Goal: Task Accomplishment & Management: Manage account settings

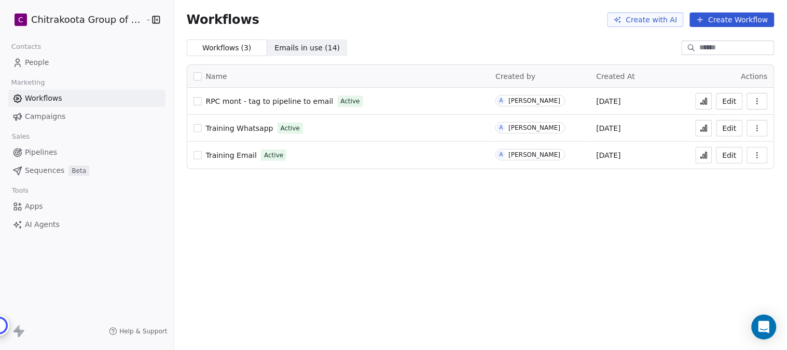
click at [194, 101] on button "button" at bounding box center [198, 101] width 8 height 8
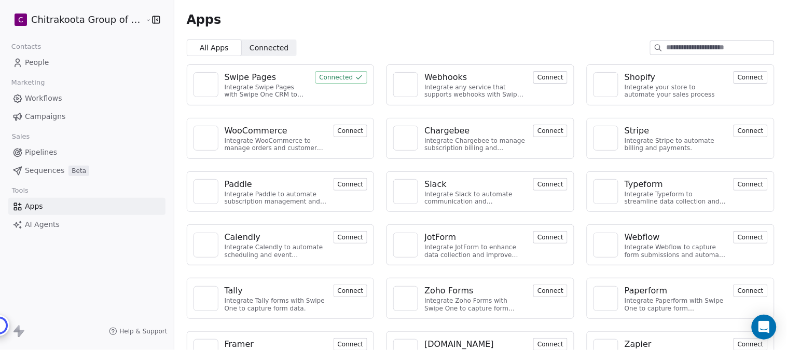
click at [253, 75] on div "Swipe Pages" at bounding box center [251, 77] width 52 height 12
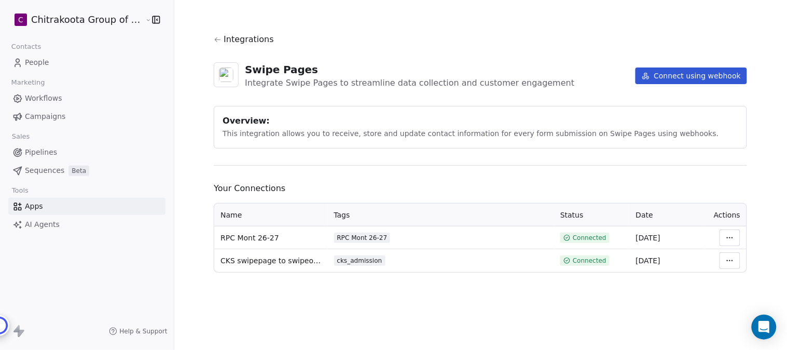
click at [696, 73] on button "Connect using webhook" at bounding box center [692, 75] width 112 height 17
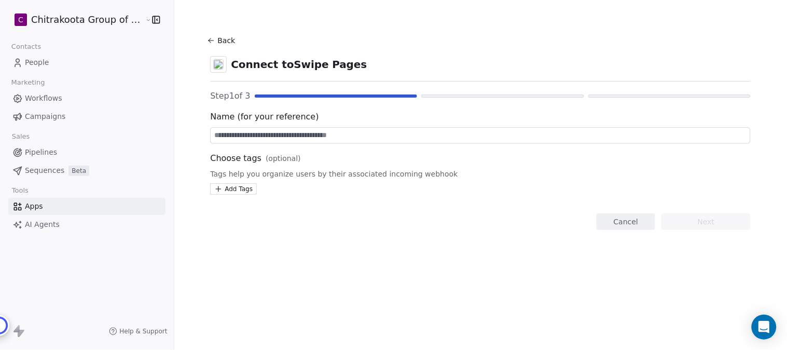
click at [279, 134] on input at bounding box center [481, 136] width 540 height 16
paste input "**********"
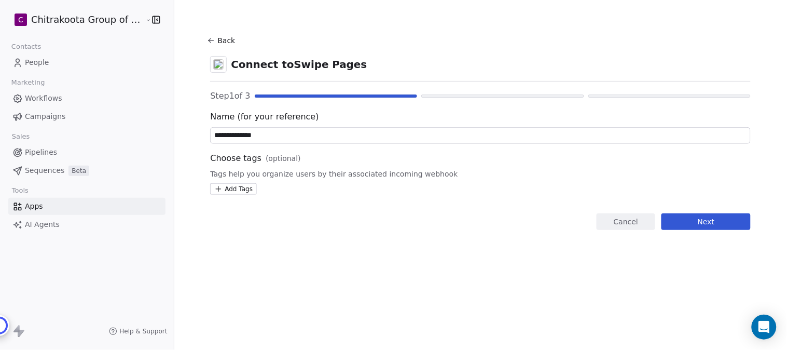
type input "**********"
click at [227, 191] on html "**********" at bounding box center [393, 175] width 787 height 350
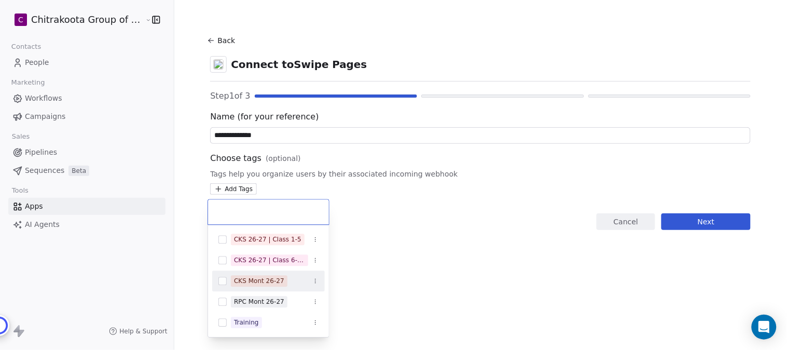
click at [223, 279] on button "Suggestions" at bounding box center [222, 281] width 8 height 8
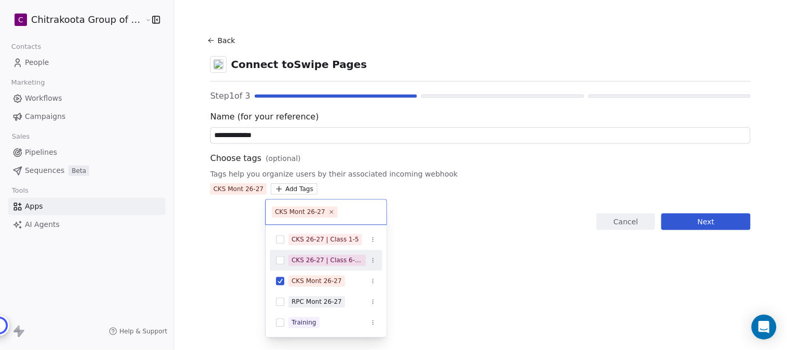
click at [432, 160] on html "**********" at bounding box center [393, 175] width 787 height 350
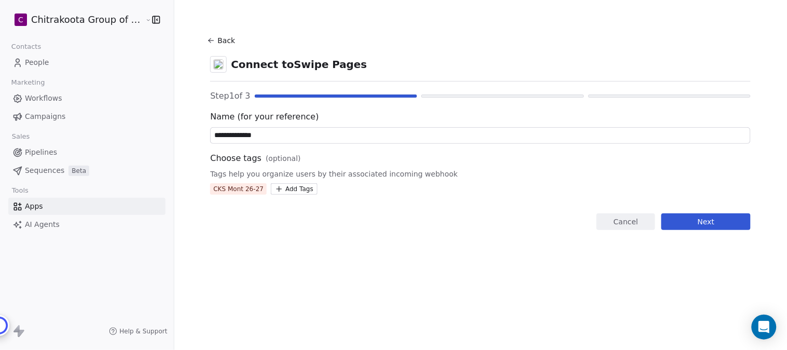
click at [704, 218] on button "Next" at bounding box center [706, 221] width 89 height 17
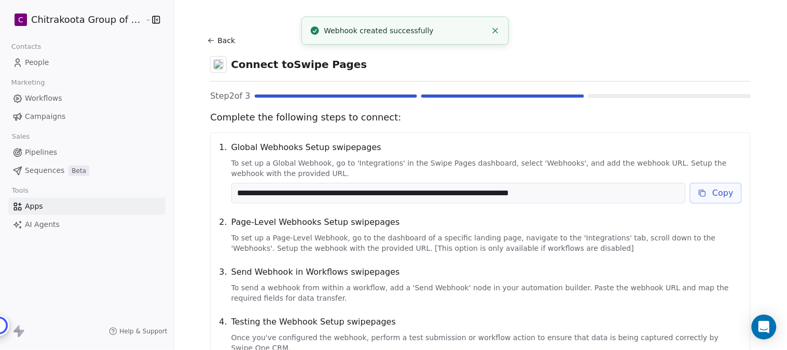
click at [719, 193] on button "Copy" at bounding box center [716, 193] width 52 height 21
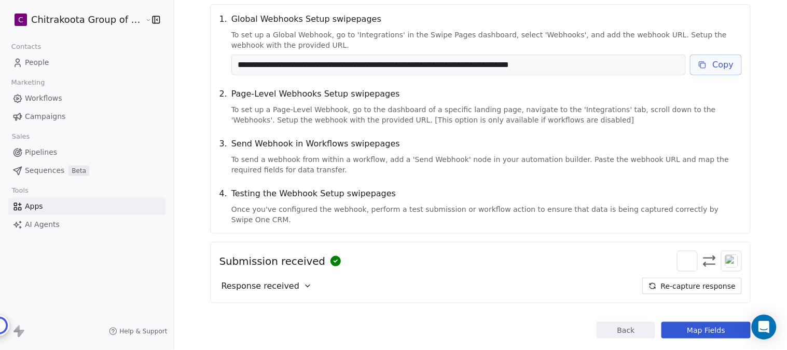
scroll to position [139, 0]
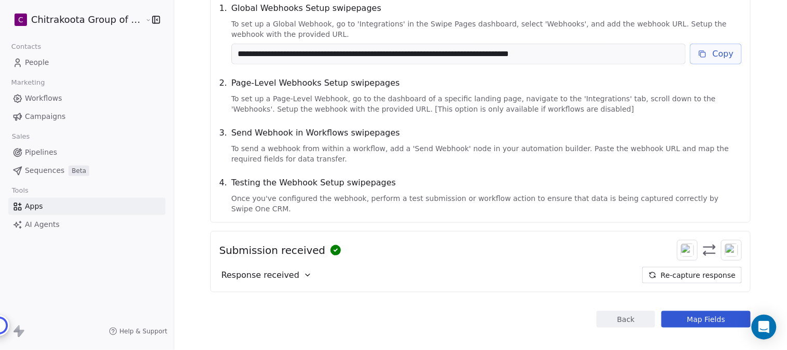
click at [304, 271] on icon at bounding box center [308, 275] width 8 height 8
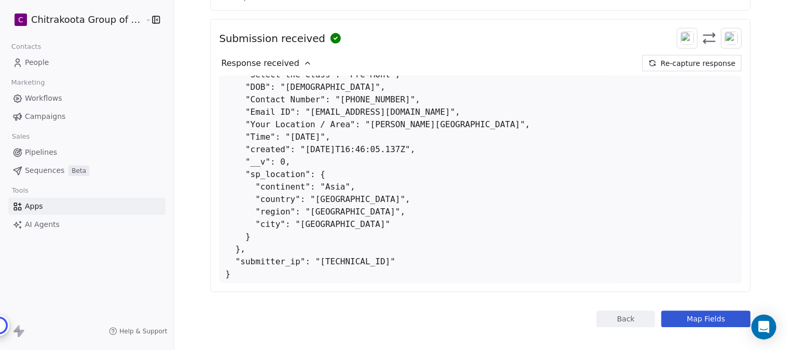
scroll to position [128, 0]
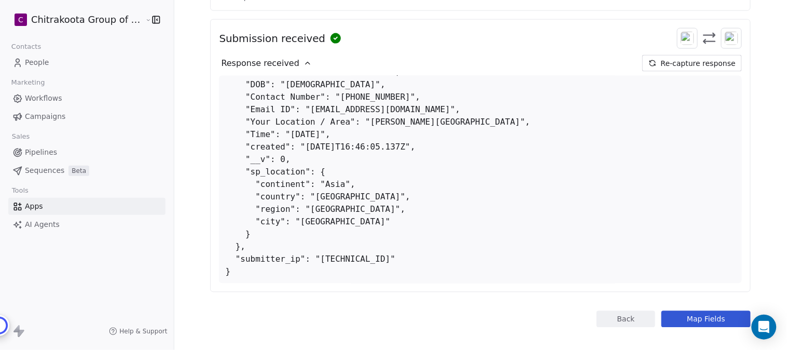
click at [699, 311] on button "Map Fields" at bounding box center [706, 319] width 89 height 17
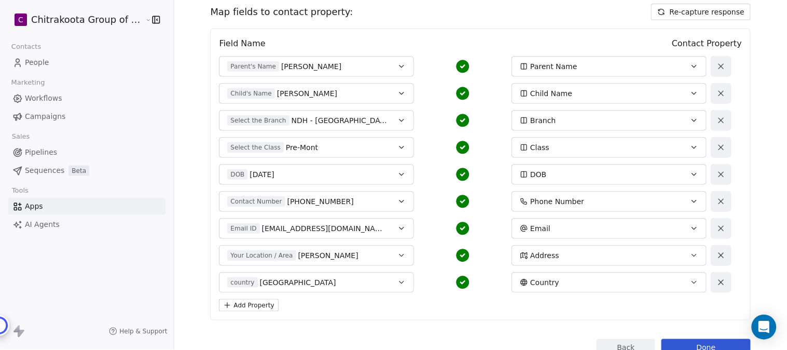
scroll to position [87, 0]
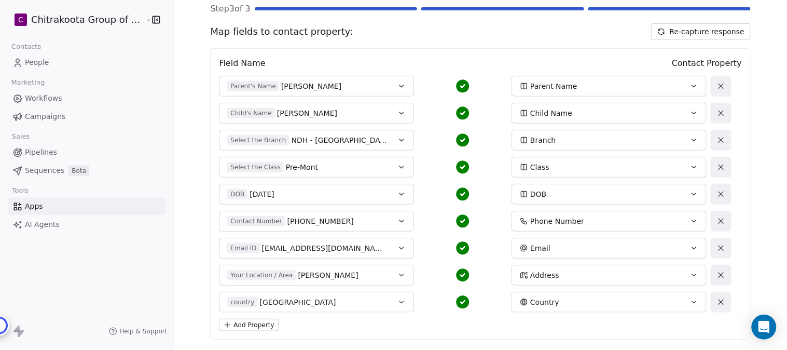
click at [690, 86] on icon "button" at bounding box center [694, 86] width 8 height 8
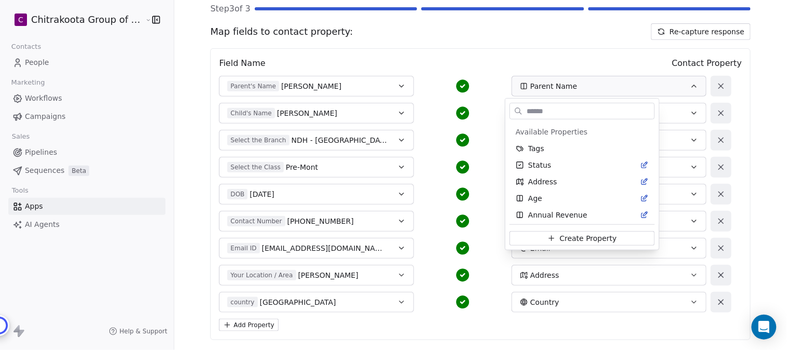
scroll to position [550, 0]
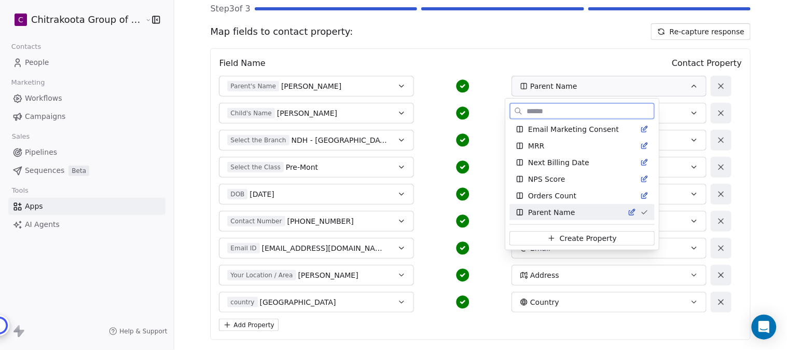
click at [567, 213] on span "Parent Name" at bounding box center [551, 212] width 47 height 10
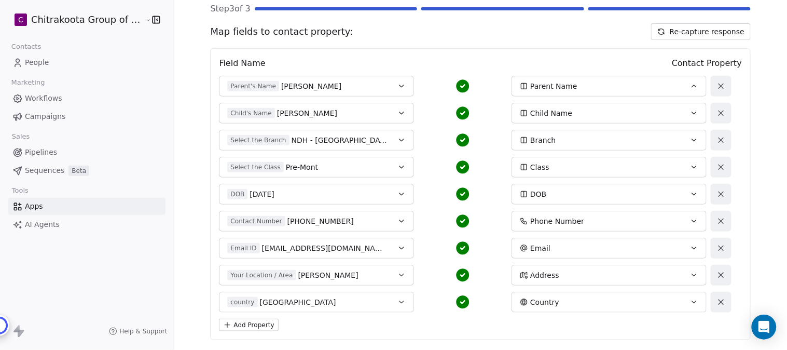
click at [397, 87] on icon "button" at bounding box center [401, 86] width 8 height 8
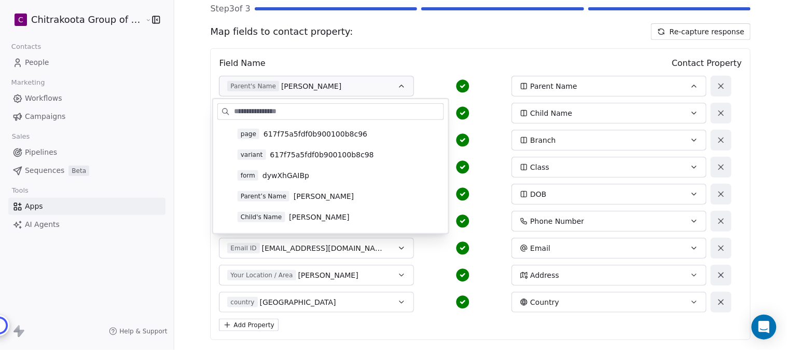
scroll to position [58, 0]
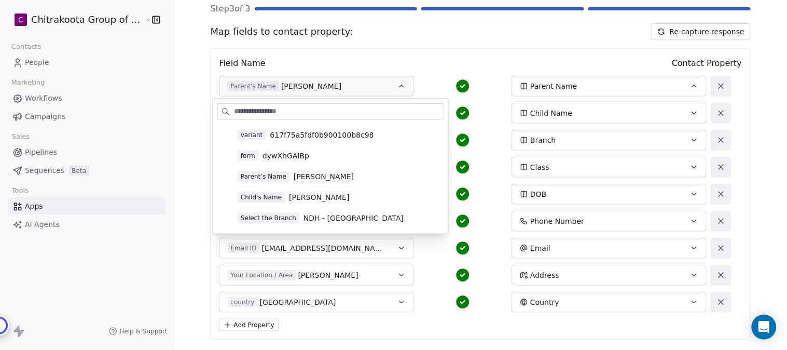
click at [307, 175] on span "[PERSON_NAME]" at bounding box center [324, 176] width 60 height 10
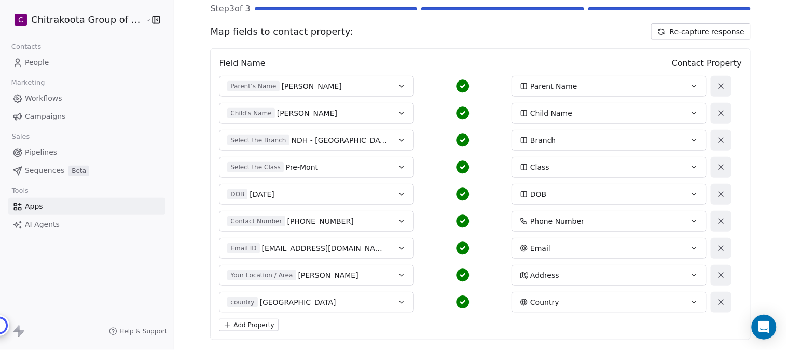
click at [690, 112] on icon "button" at bounding box center [694, 113] width 8 height 8
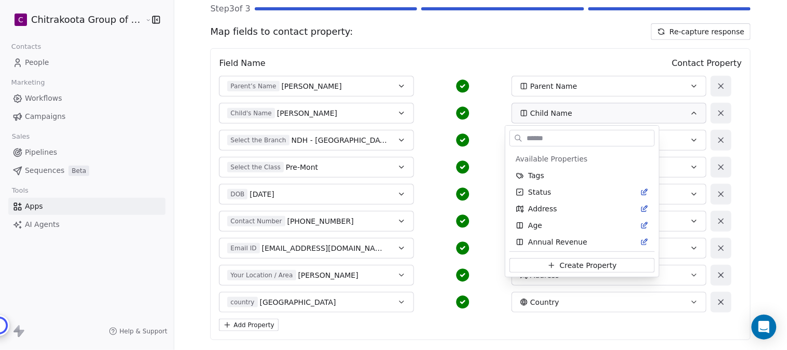
scroll to position [69, 0]
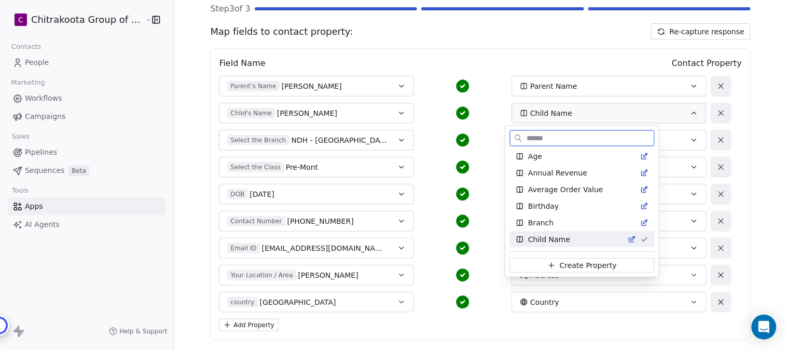
click at [547, 238] on span "Child Name" at bounding box center [549, 239] width 42 height 10
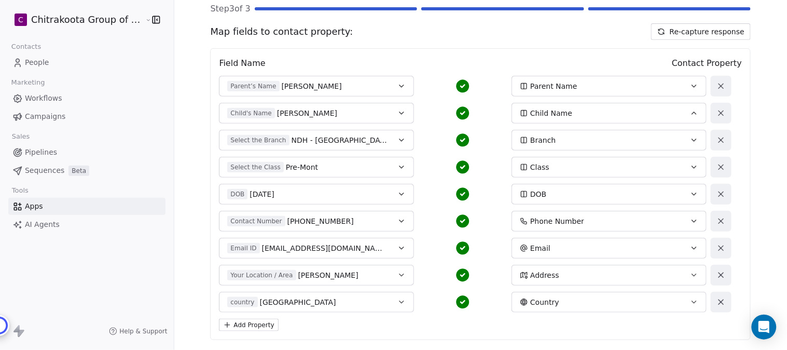
click at [397, 112] on icon "button" at bounding box center [401, 113] width 8 height 8
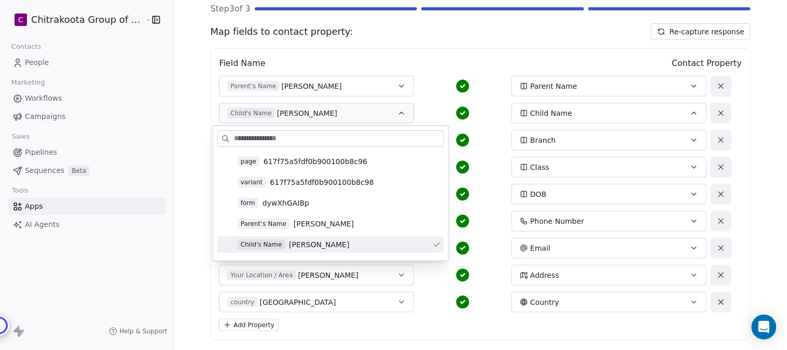
scroll to position [58, 0]
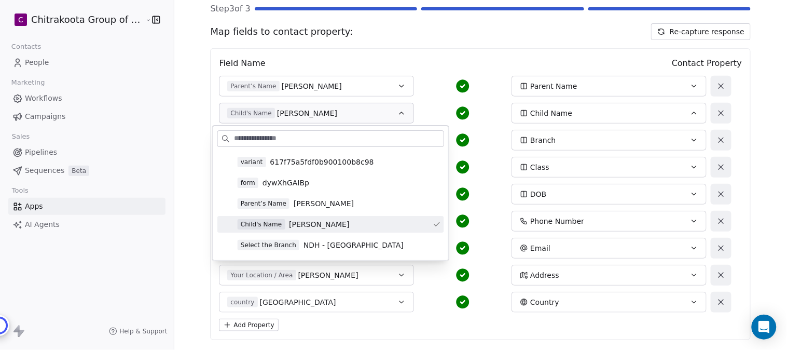
click at [298, 227] on span "[PERSON_NAME]" at bounding box center [319, 224] width 60 height 10
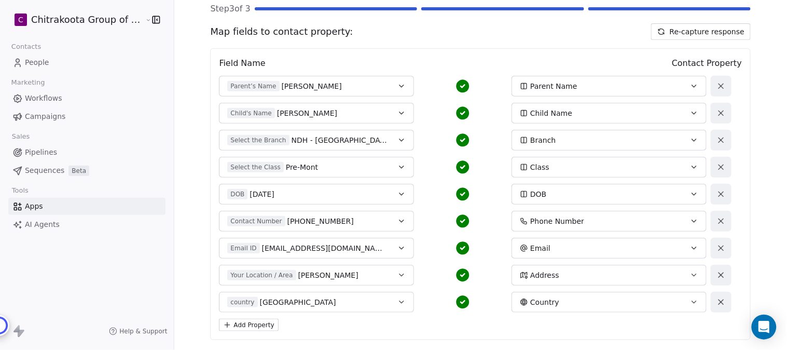
click at [600, 142] on div "Branch" at bounding box center [600, 140] width 160 height 10
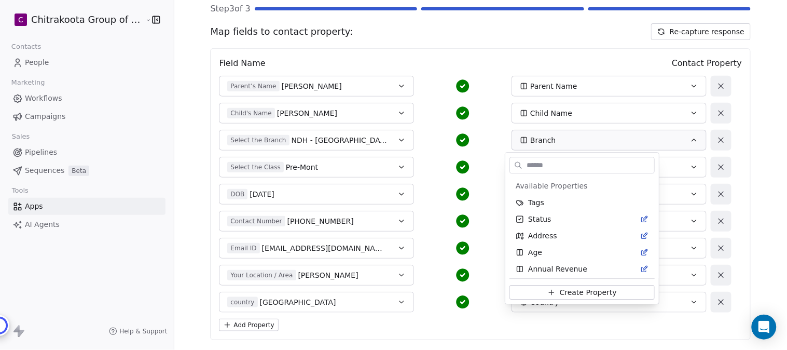
scroll to position [52, 0]
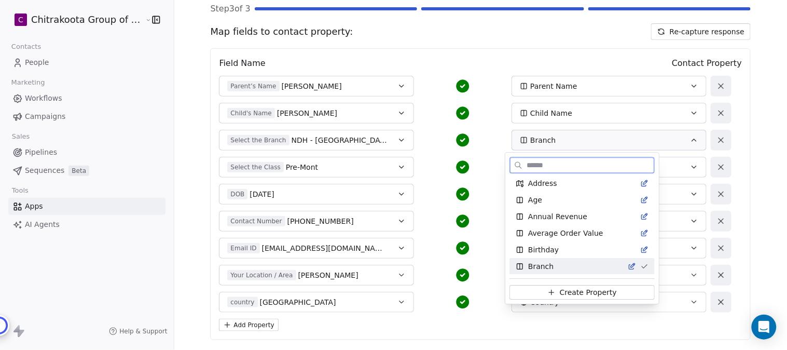
click at [541, 265] on span "Branch" at bounding box center [540, 266] width 25 height 10
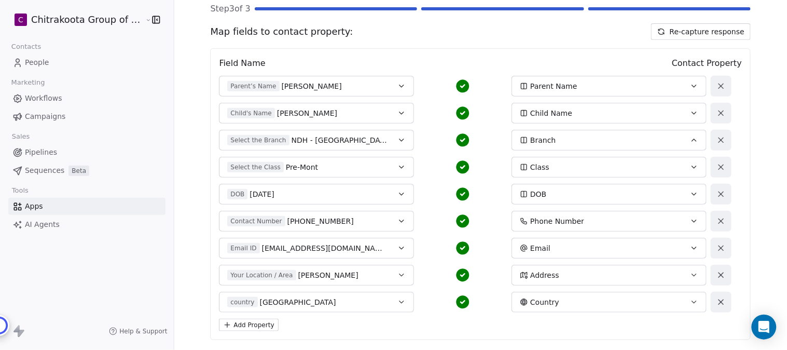
click at [359, 142] on span "NDH - [GEOGRAPHIC_DATA]" at bounding box center [340, 140] width 97 height 10
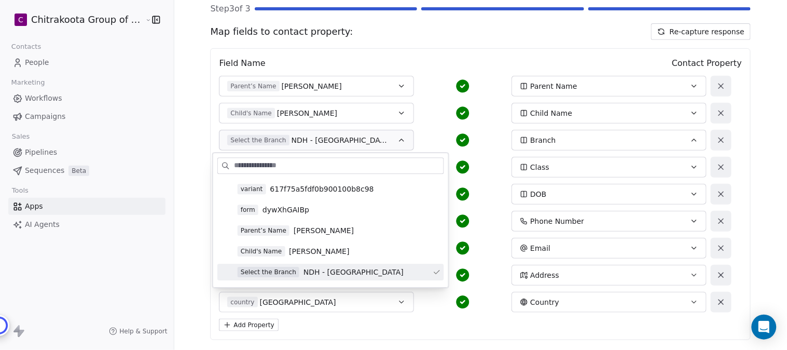
scroll to position [115, 0]
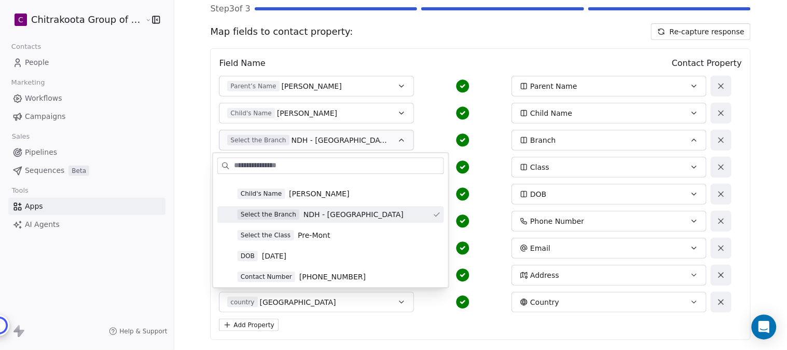
click at [358, 213] on span "NDH - [GEOGRAPHIC_DATA]" at bounding box center [354, 214] width 100 height 10
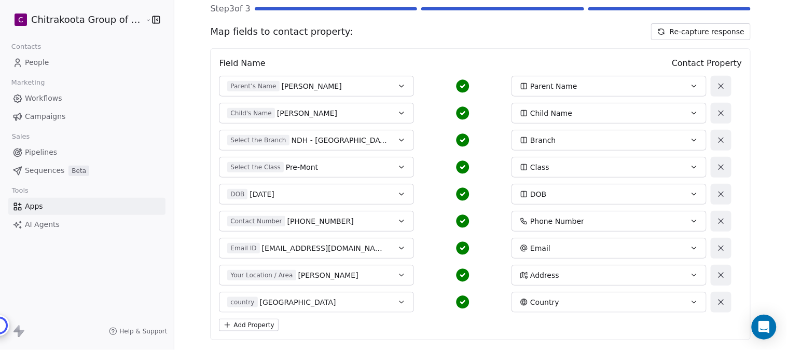
click at [577, 166] on div "Class" at bounding box center [600, 167] width 160 height 10
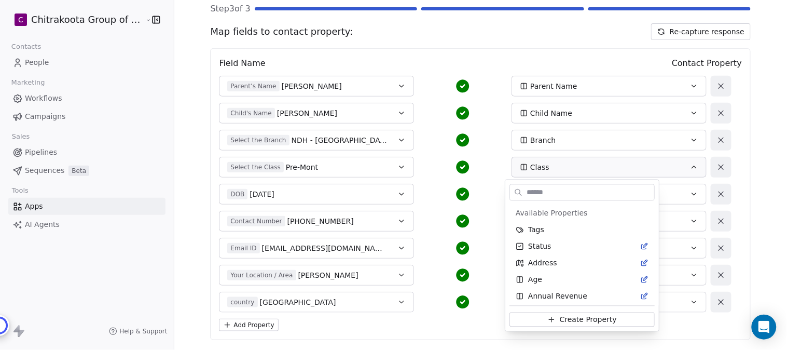
scroll to position [86, 0]
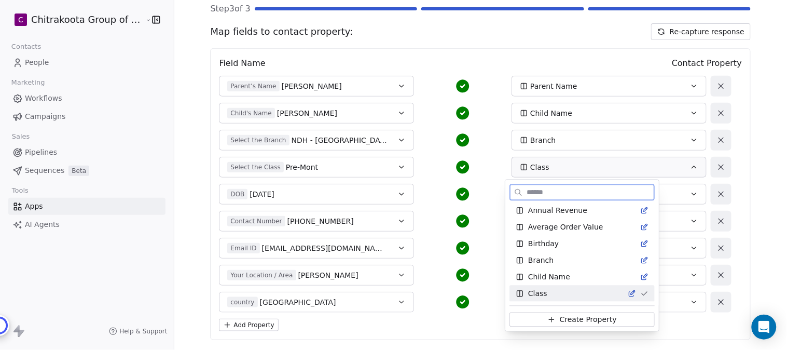
click at [538, 293] on span "Class" at bounding box center [537, 293] width 19 height 10
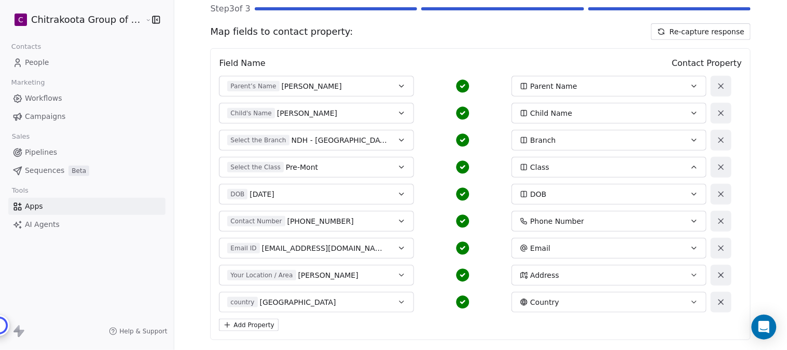
click at [389, 167] on button "Select the Class Pre-Mont" at bounding box center [316, 167] width 195 height 21
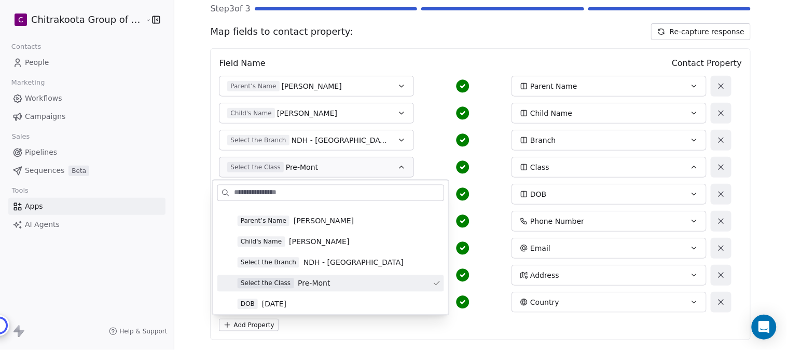
scroll to position [115, 0]
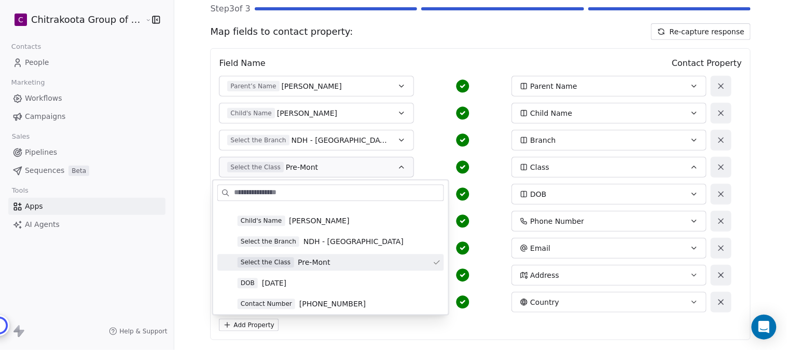
click at [318, 264] on span "Pre-Mont" at bounding box center [314, 262] width 32 height 10
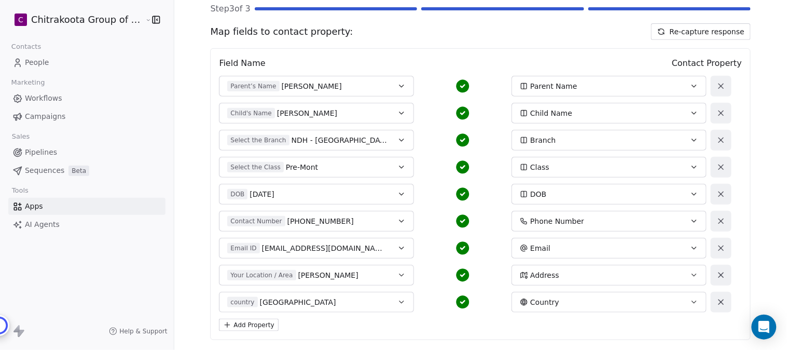
click at [574, 193] on div "DOB" at bounding box center [600, 194] width 160 height 10
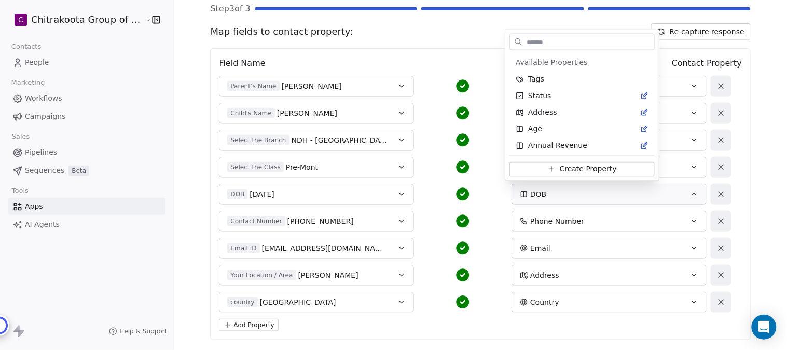
scroll to position [185, 0]
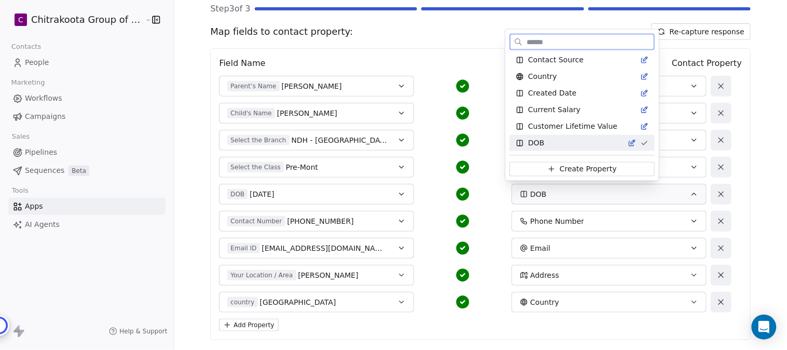
click at [543, 139] on span "DOB" at bounding box center [536, 143] width 16 height 10
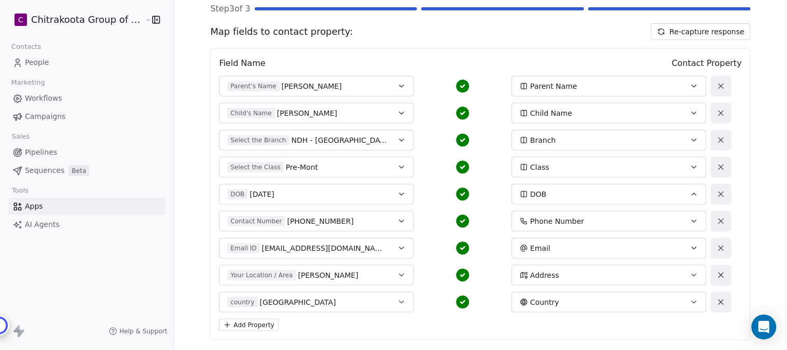
click at [381, 194] on div "DOB [DEMOGRAPHIC_DATA]" at bounding box center [307, 194] width 160 height 10
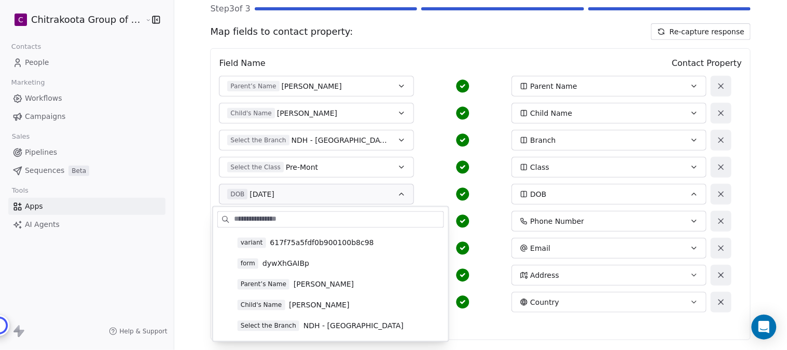
scroll to position [115, 0]
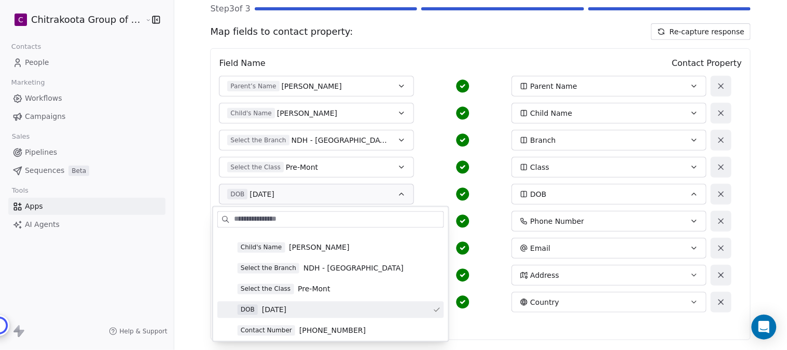
click at [286, 309] on span "[DATE]" at bounding box center [274, 310] width 24 height 10
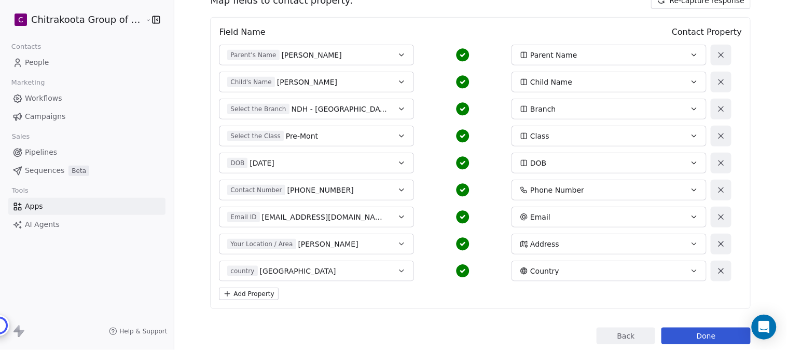
scroll to position [145, 0]
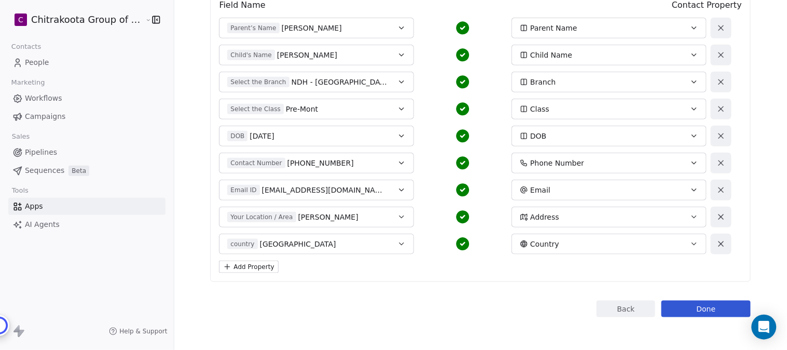
click at [567, 161] on span "Phone Number" at bounding box center [557, 163] width 54 height 10
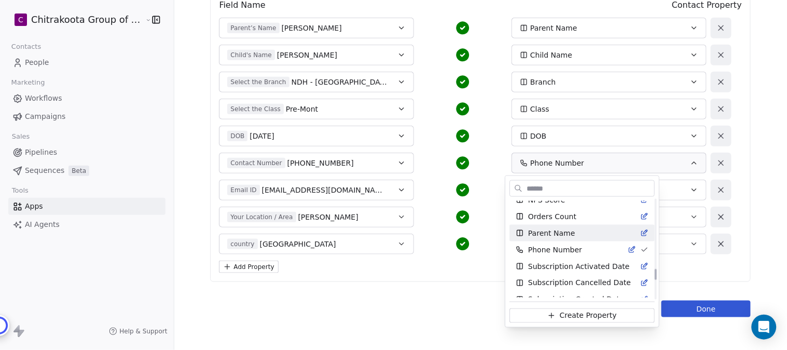
scroll to position [625, 0]
click at [558, 231] on span "Phone Number" at bounding box center [555, 232] width 54 height 10
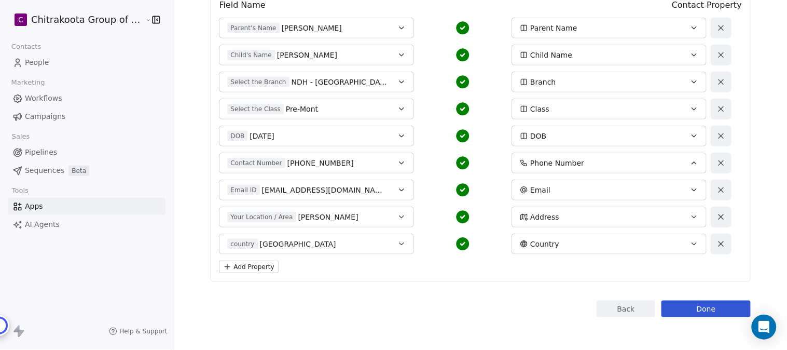
click at [381, 159] on button "Contact Number [PHONE_NUMBER]" at bounding box center [316, 163] width 195 height 21
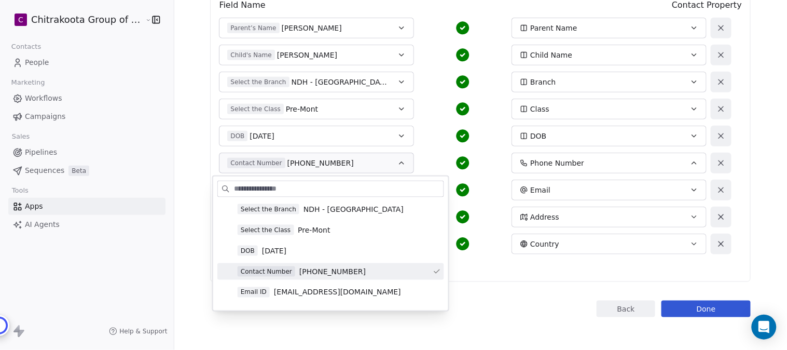
scroll to position [173, 0]
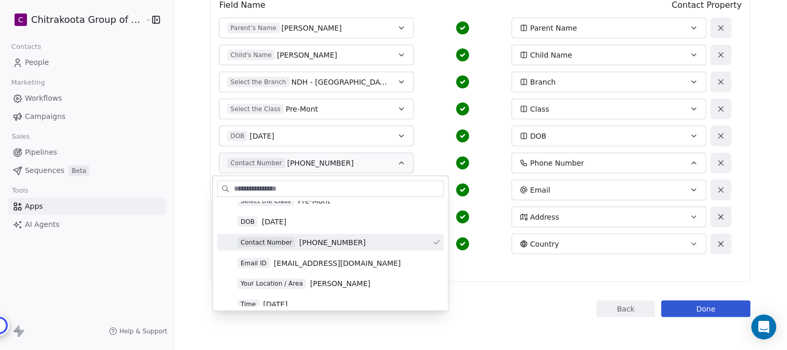
click at [343, 240] on span "[PHONE_NUMBER]" at bounding box center [332, 242] width 66 height 10
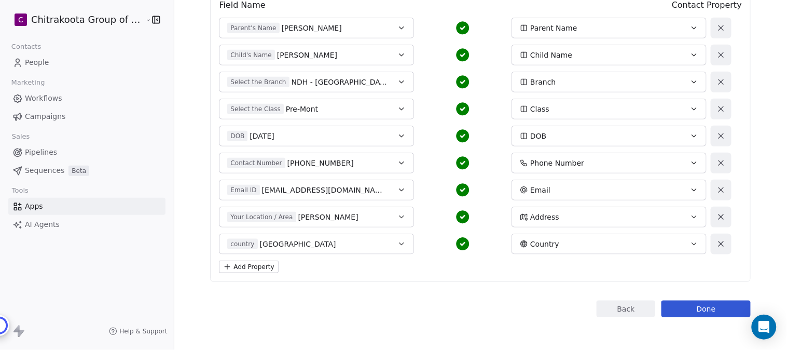
click at [582, 191] on div "Email" at bounding box center [600, 190] width 160 height 10
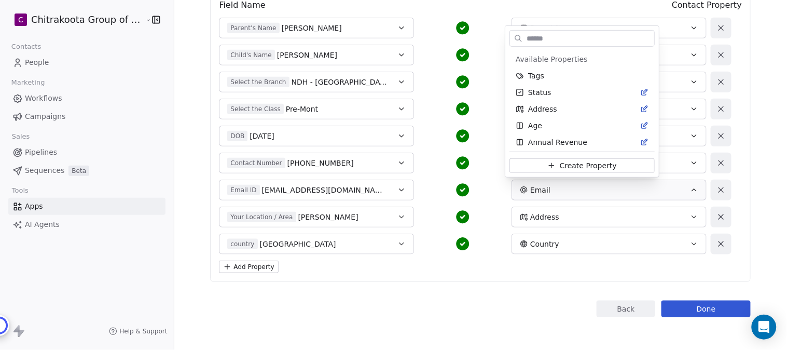
scroll to position [202, 0]
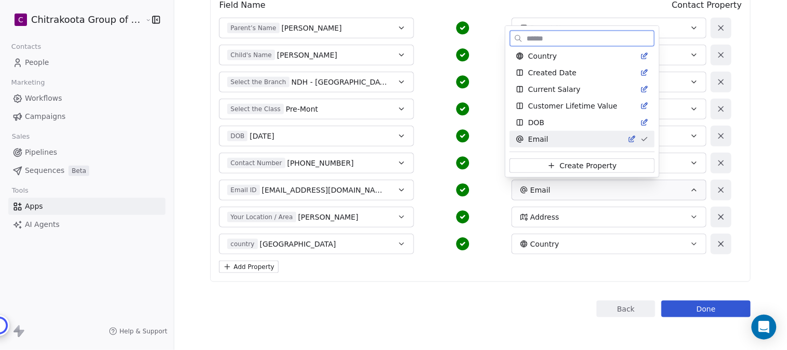
click at [546, 139] on div "Email" at bounding box center [576, 139] width 120 height 10
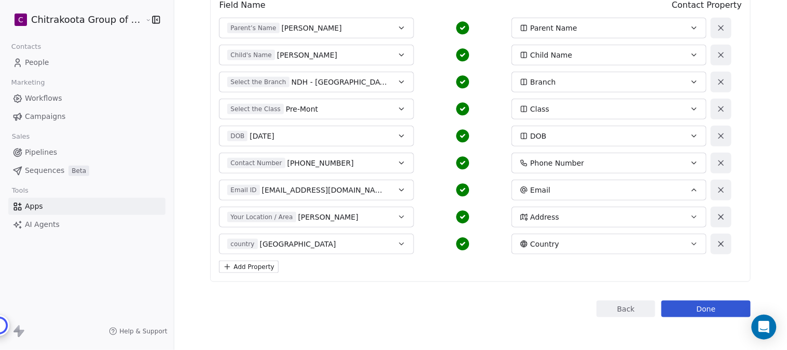
click at [371, 188] on div "Email ID [EMAIL_ADDRESS][DOMAIN_NAME]" at bounding box center [307, 190] width 160 height 10
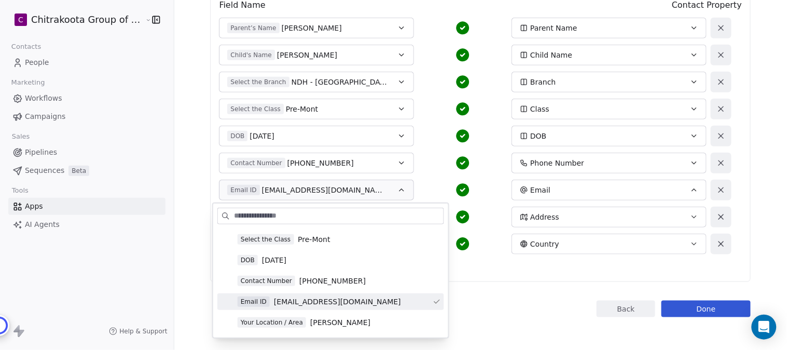
scroll to position [173, 0]
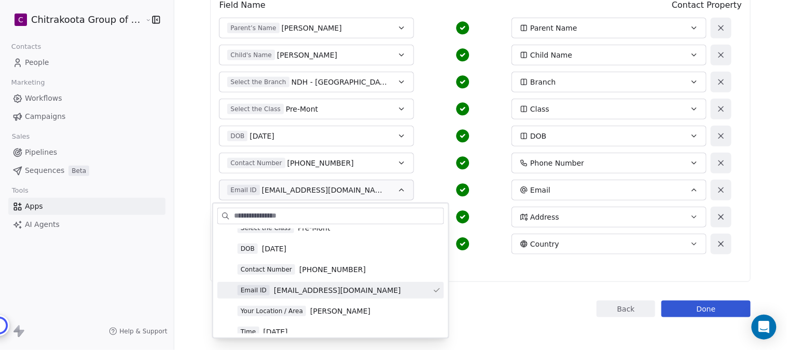
click at [320, 288] on span "[EMAIL_ADDRESS][DOMAIN_NAME]" at bounding box center [337, 290] width 127 height 10
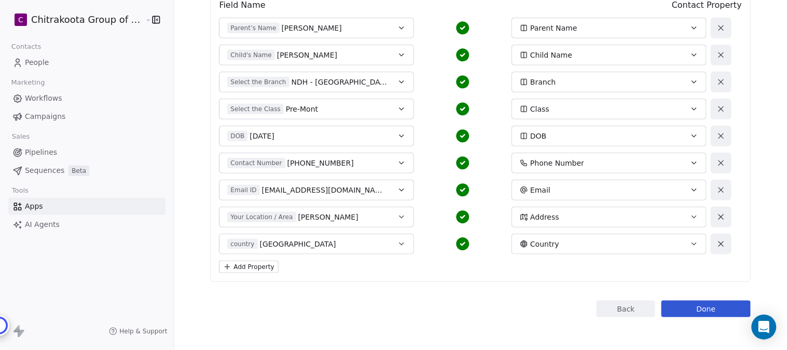
click at [562, 216] on div "Address" at bounding box center [600, 217] width 160 height 10
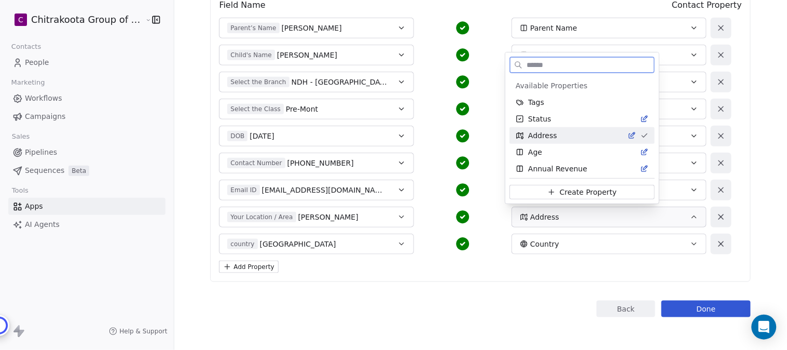
click at [550, 135] on span "Address" at bounding box center [542, 135] width 29 height 10
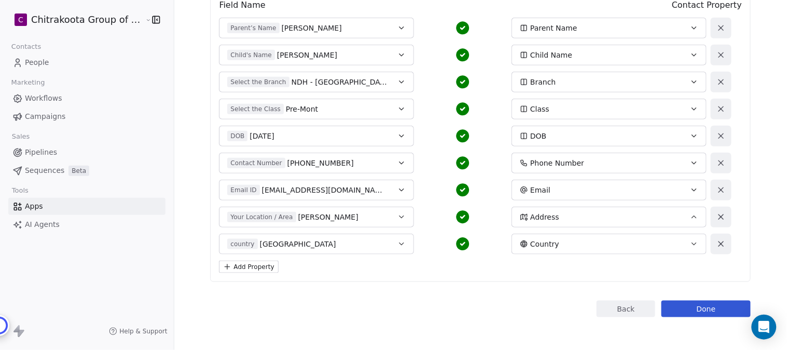
click at [385, 216] on button "Your Location / Area [PERSON_NAME][GEOGRAPHIC_DATA]" at bounding box center [316, 217] width 195 height 21
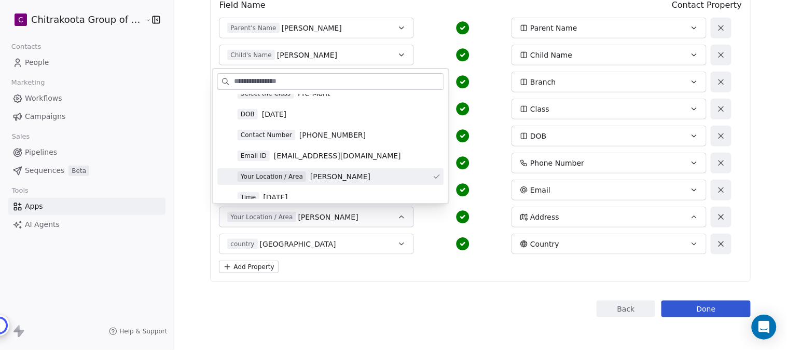
click at [365, 175] on span "[PERSON_NAME]" at bounding box center [340, 176] width 60 height 10
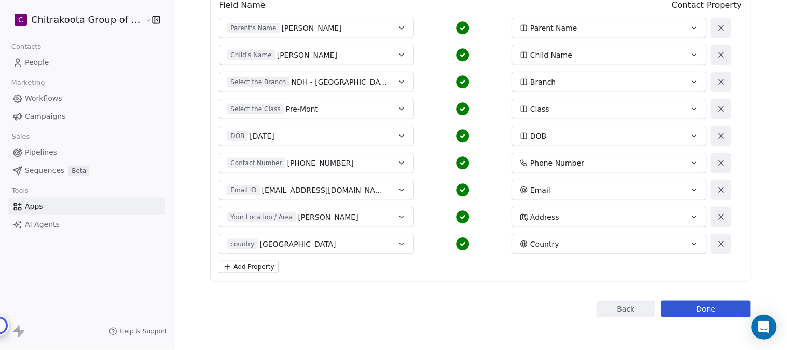
click at [717, 243] on icon at bounding box center [721, 243] width 9 height 9
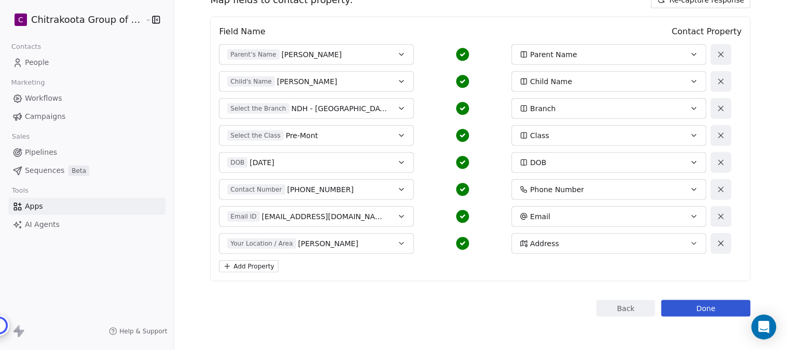
scroll to position [118, 0]
click at [696, 309] on button "Done" at bounding box center [706, 308] width 89 height 17
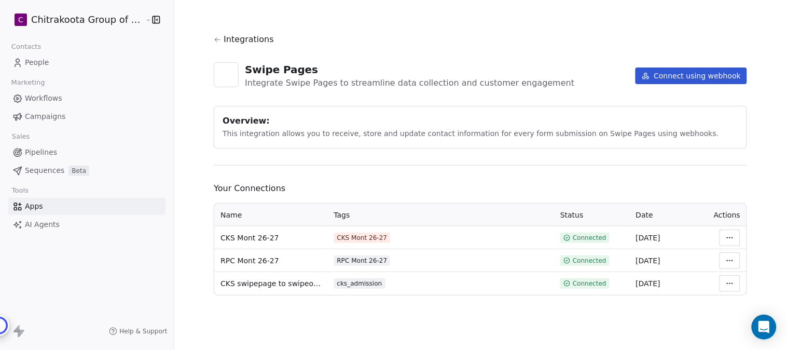
click at [729, 237] on html "C Chitrakoota Group of Institutions Contacts People Marketing Workflows Campaig…" at bounding box center [393, 175] width 787 height 350
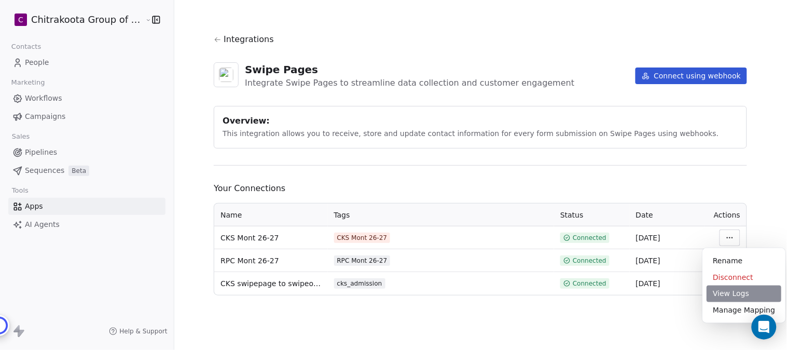
click at [731, 295] on div "View Logs" at bounding box center [744, 293] width 75 height 17
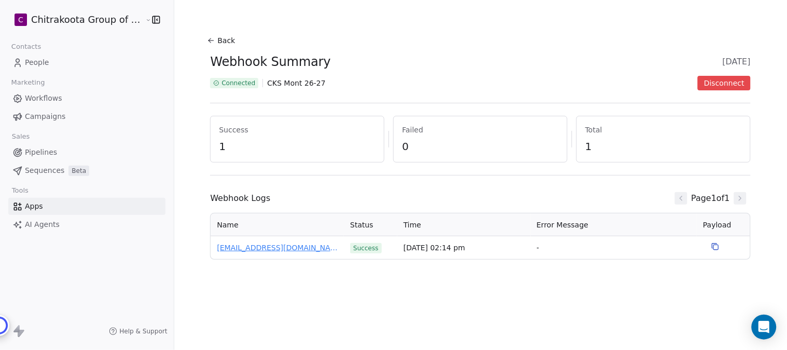
click at [268, 246] on span "[EMAIL_ADDRESS][DOMAIN_NAME]" at bounding box center [277, 247] width 121 height 11
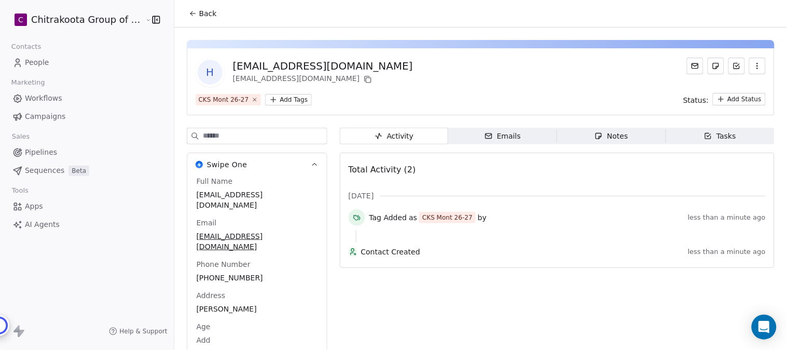
click at [199, 14] on span "Back" at bounding box center [208, 13] width 18 height 10
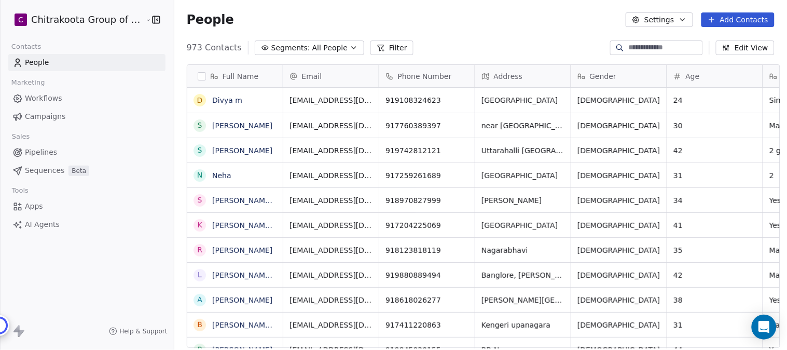
scroll to position [299, 610]
click at [350, 46] on icon "button" at bounding box center [354, 48] width 8 height 8
click at [684, 18] on html "C Chitrakoota Group of Institutions Contacts People Marketing Workflows Campaig…" at bounding box center [393, 175] width 787 height 350
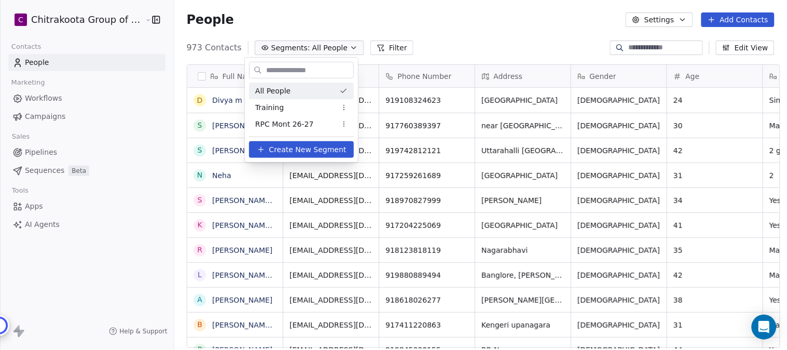
click at [530, 17] on html "C Chitrakoota Group of Institutions Contacts People Marketing Workflows Campaig…" at bounding box center [393, 175] width 787 height 350
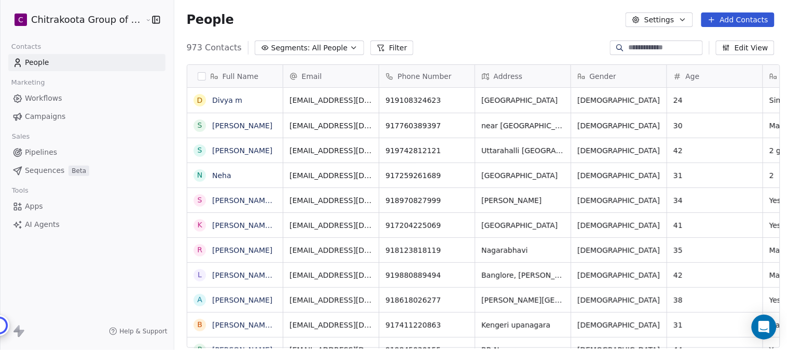
click at [685, 21] on icon "button" at bounding box center [683, 20] width 8 height 8
click at [685, 21] on html "C Chitrakoota Group of Institutions Contacts People Marketing Workflows Campaig…" at bounding box center [393, 175] width 787 height 350
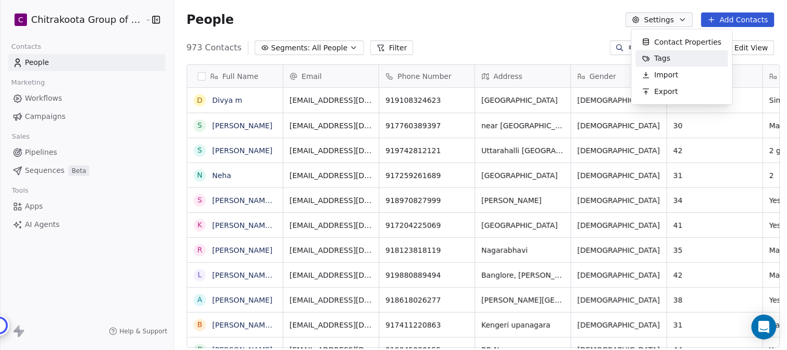
click at [660, 56] on span "Tags" at bounding box center [663, 58] width 16 height 11
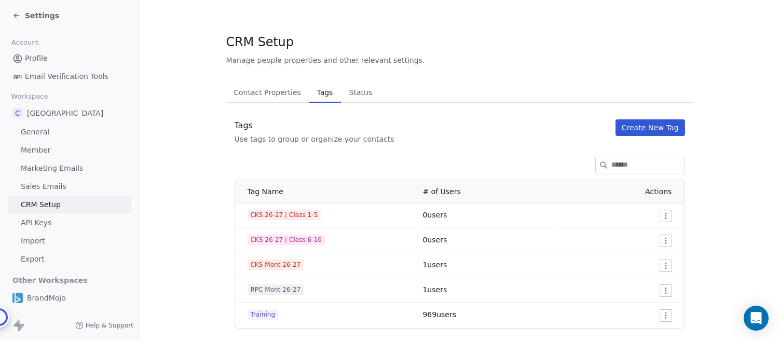
click at [39, 16] on span "Settings" at bounding box center [42, 15] width 34 height 10
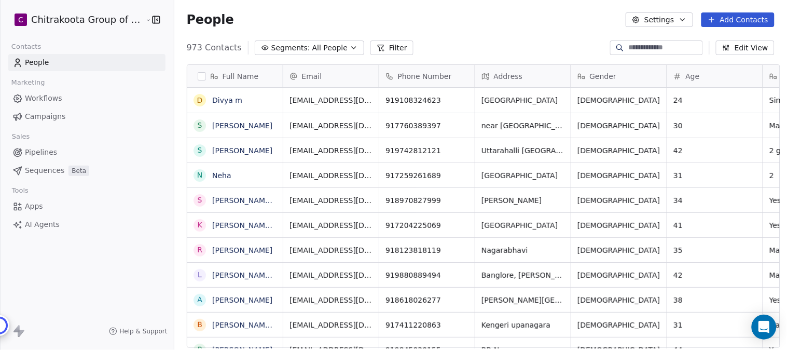
scroll to position [299, 610]
click at [334, 47] on button "Segments: All People" at bounding box center [309, 47] width 109 height 15
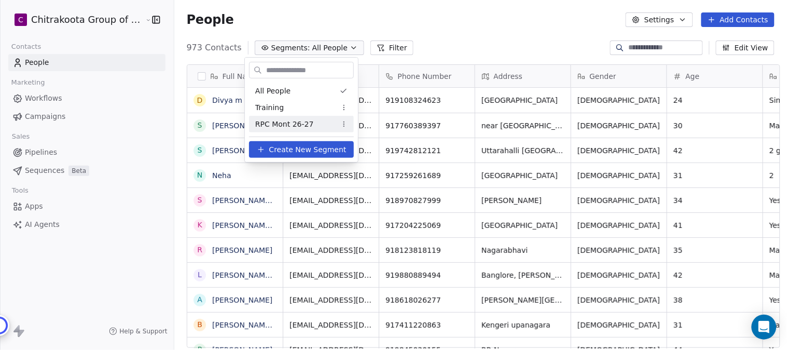
click at [295, 149] on span "Create New Segment" at bounding box center [307, 149] width 77 height 11
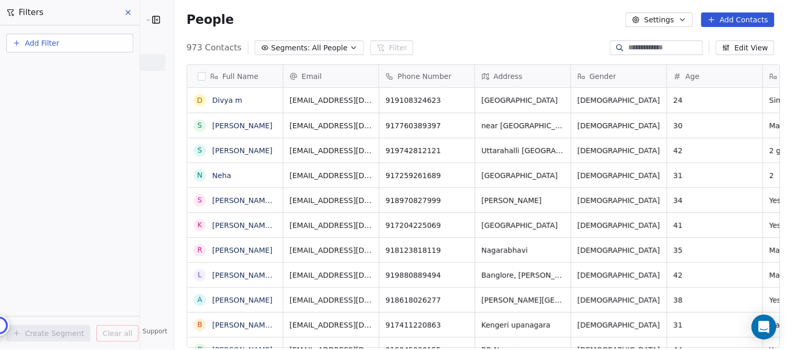
click at [40, 43] on span "Add Filter" at bounding box center [42, 43] width 34 height 11
click at [44, 68] on span "Contact properties" at bounding box center [50, 67] width 67 height 11
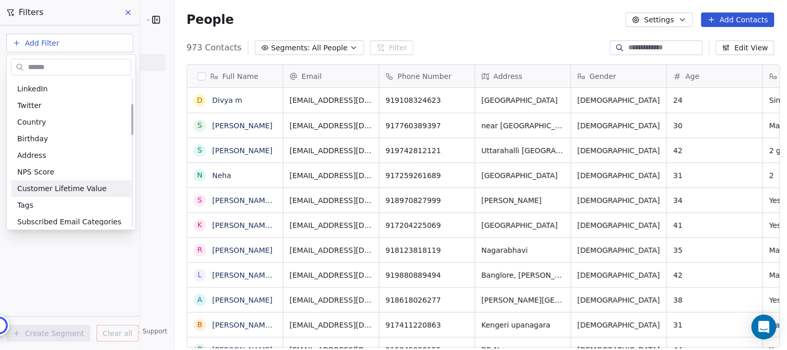
scroll to position [173, 0]
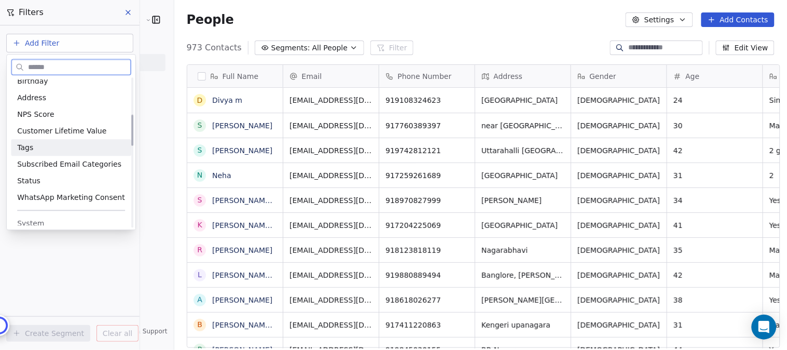
click at [32, 148] on span "Tags" at bounding box center [25, 147] width 16 height 10
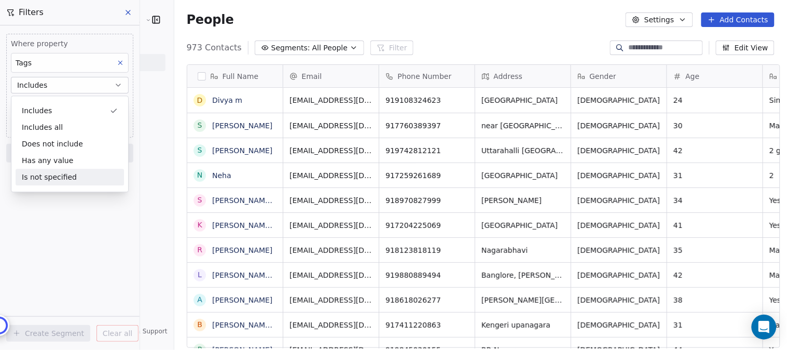
click at [67, 209] on div "Where property Tags Includes Select Tags Add filter to this group Add another f…" at bounding box center [70, 187] width 140 height 324
click at [57, 106] on body "C Chitrakoota Group of Institutions Contacts People Marketing Workflows Campaig…" at bounding box center [393, 175] width 787 height 350
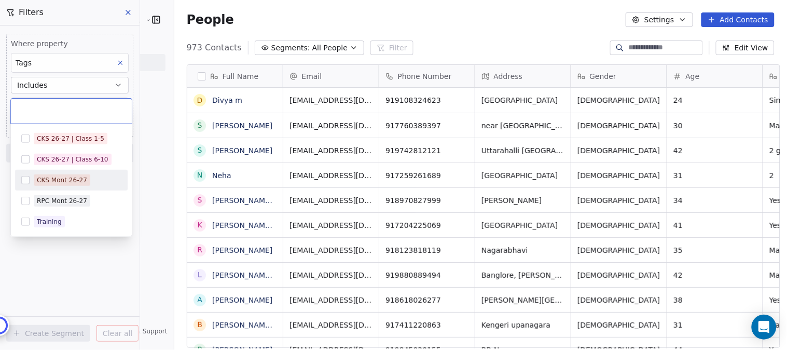
click at [24, 179] on button "Suggestions" at bounding box center [25, 180] width 8 height 8
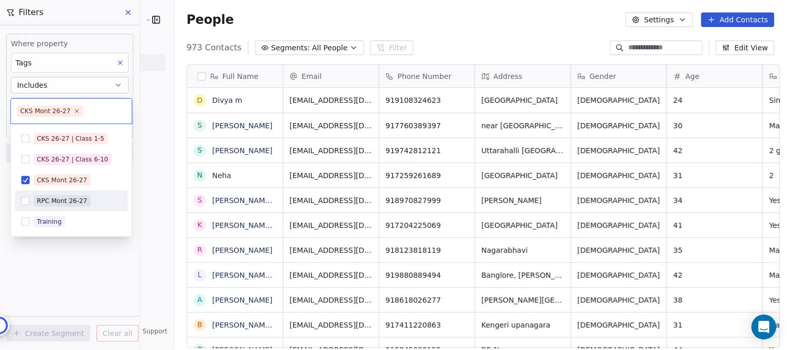
click at [74, 272] on html "C Chitrakoota Group of Institutions Contacts People Marketing Workflows Campaig…" at bounding box center [393, 175] width 787 height 350
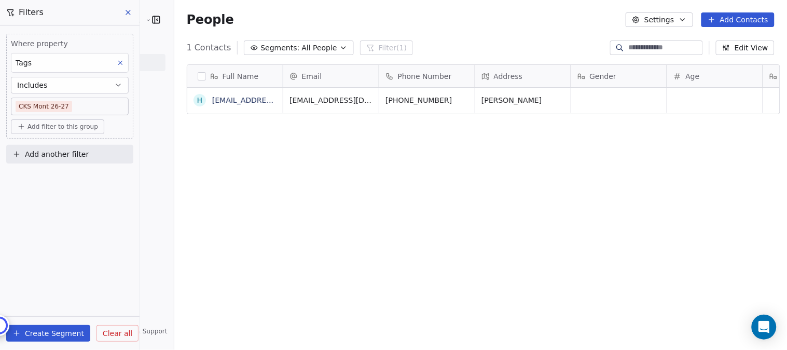
scroll to position [299, 610]
click at [44, 333] on button "Create Segment" at bounding box center [48, 333] width 84 height 17
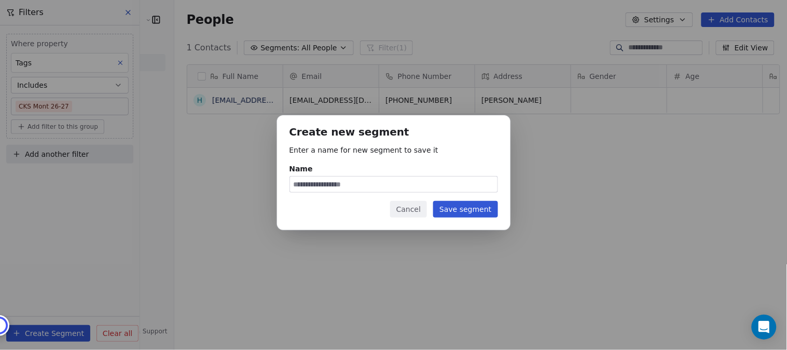
paste input "**********"
type input "**********"
click at [466, 210] on button "Save segment" at bounding box center [465, 209] width 64 height 17
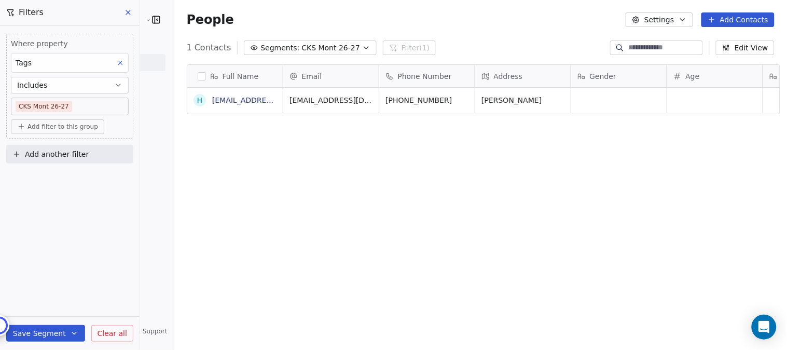
click at [125, 11] on icon at bounding box center [128, 12] width 8 height 8
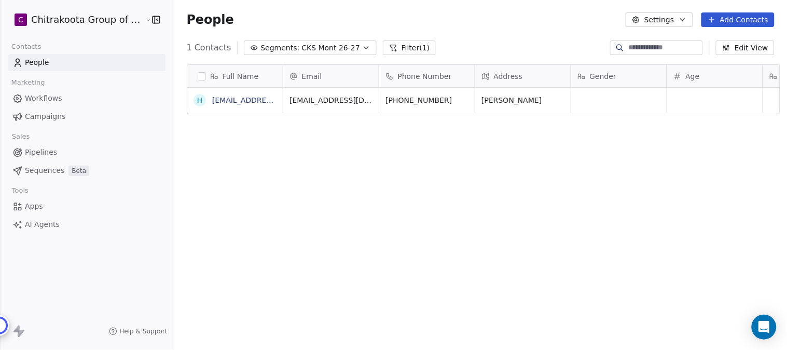
click at [37, 205] on span "Apps" at bounding box center [34, 206] width 18 height 11
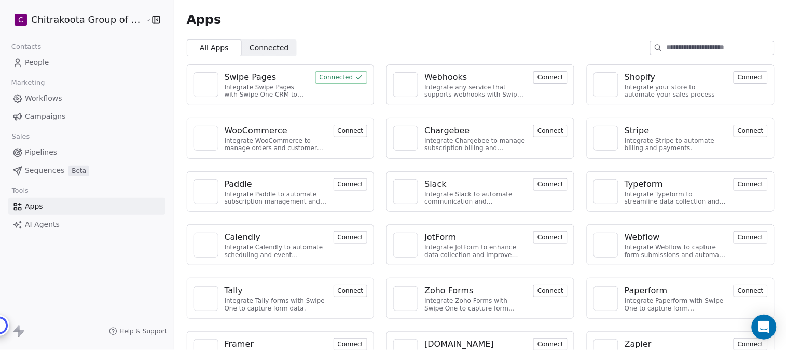
click at [238, 78] on div "Swipe Pages" at bounding box center [251, 77] width 52 height 12
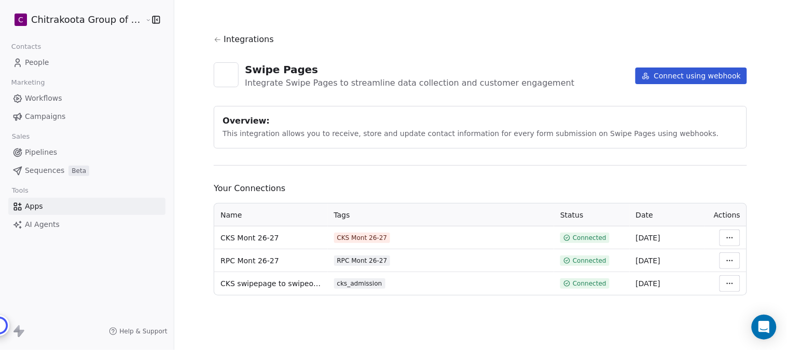
click at [729, 240] on html "C Chitrakoota Group of Institutions Contacts People Marketing Workflows Campaig…" at bounding box center [393, 175] width 787 height 350
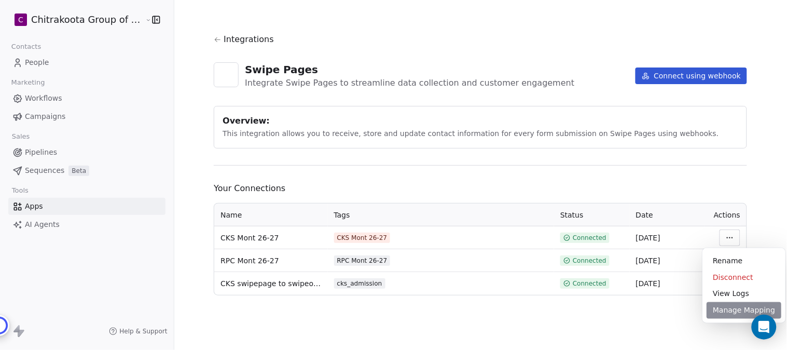
click at [718, 309] on div "Manage Mapping" at bounding box center [744, 310] width 75 height 17
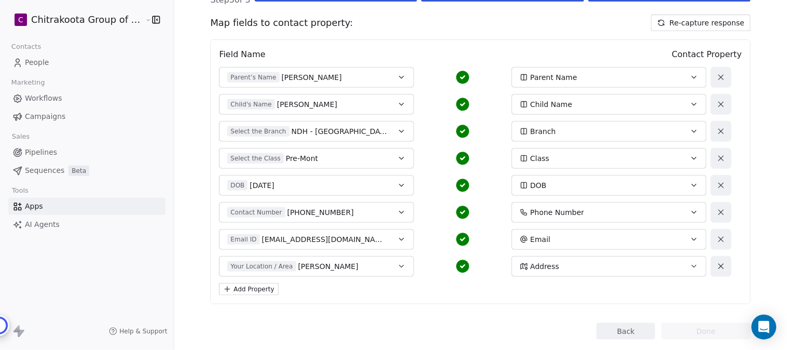
scroll to position [118, 0]
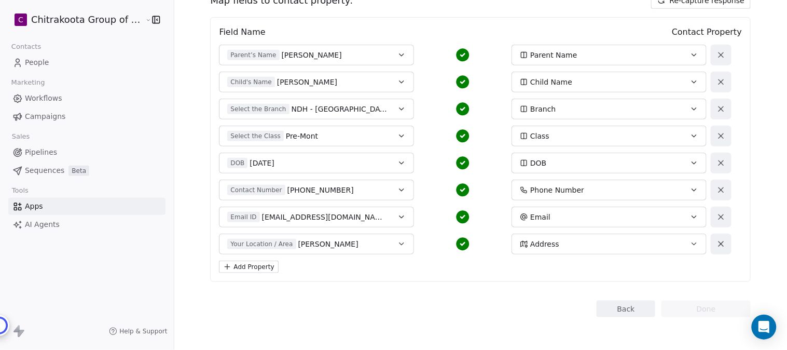
click at [259, 266] on button "Add Property" at bounding box center [248, 266] width 59 height 12
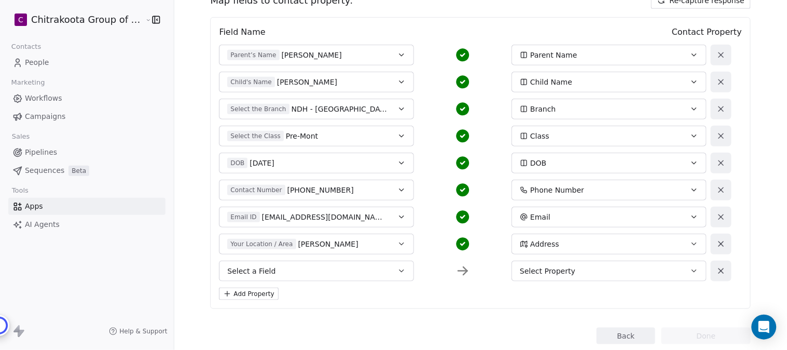
click at [573, 268] on div "Select Property" at bounding box center [600, 271] width 160 height 10
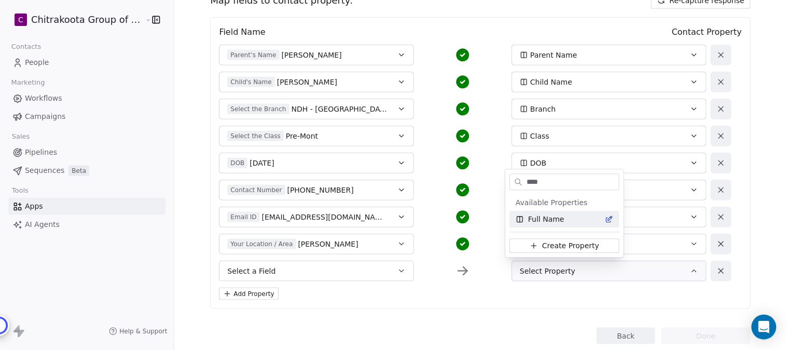
type input "****"
click at [556, 219] on span "Full Name" at bounding box center [546, 219] width 36 height 10
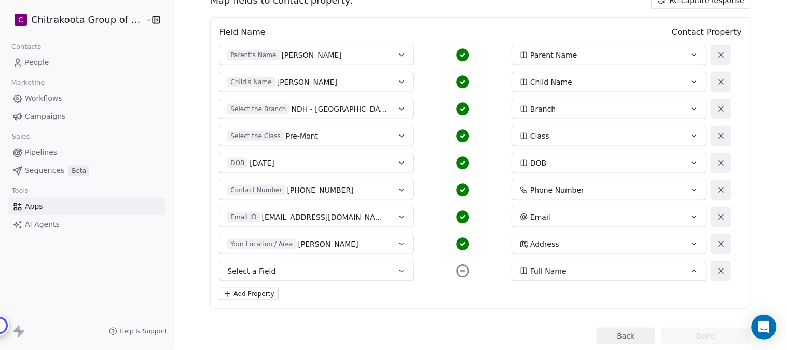
click at [388, 268] on button "Select a Field" at bounding box center [316, 270] width 195 height 21
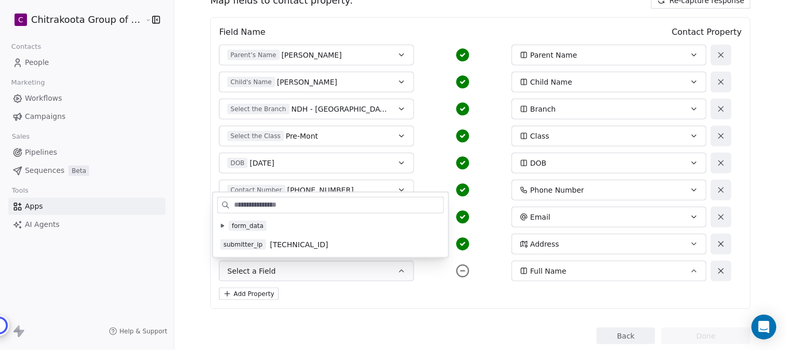
click at [221, 225] on icon at bounding box center [222, 226] width 3 height 4
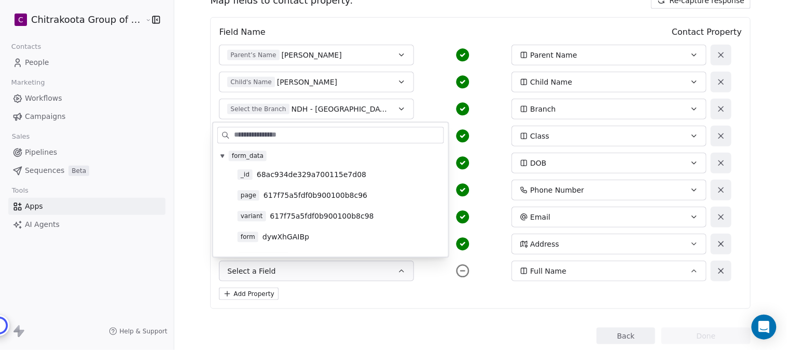
scroll to position [58, 0]
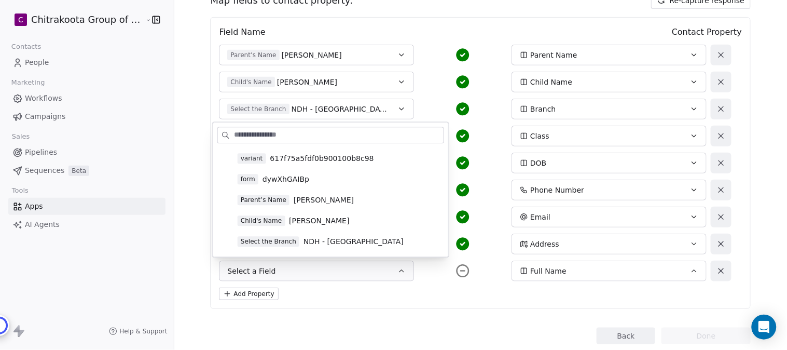
click at [305, 201] on span "[PERSON_NAME]" at bounding box center [324, 200] width 60 height 10
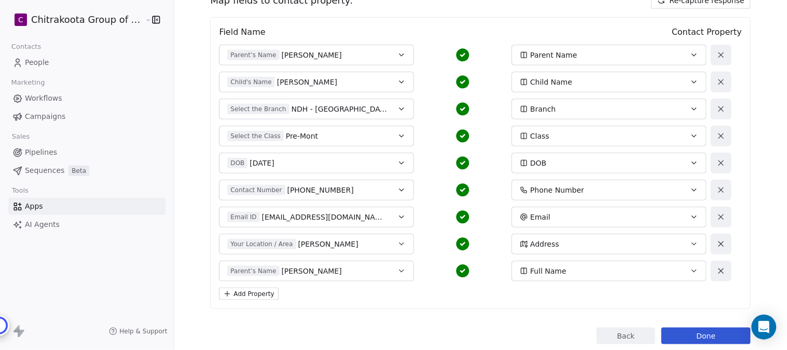
click at [434, 290] on div "Add Property" at bounding box center [480, 293] width 523 height 12
click at [699, 337] on button "Done" at bounding box center [706, 335] width 89 height 17
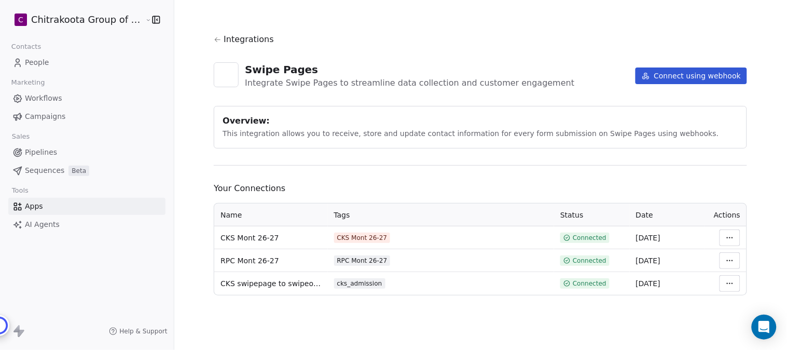
click at [728, 234] on html "C Chitrakoota Group of Institutions Contacts People Marketing Workflows Campaig…" at bounding box center [393, 175] width 787 height 350
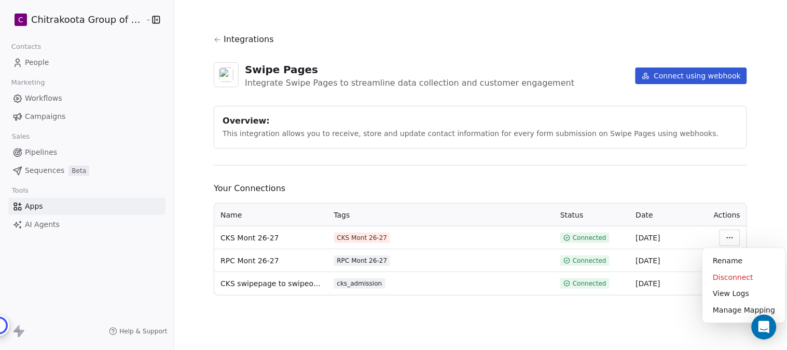
click at [766, 161] on html "C Chitrakoota Group of Institutions Contacts People Marketing Workflows Campaig…" at bounding box center [393, 175] width 787 height 350
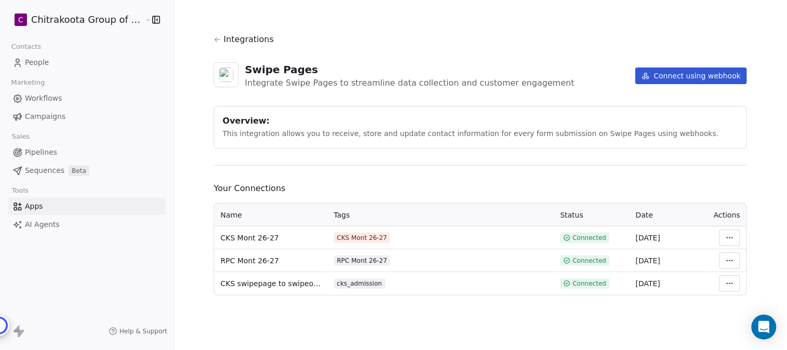
click at [40, 63] on span "People" at bounding box center [37, 62] width 24 height 11
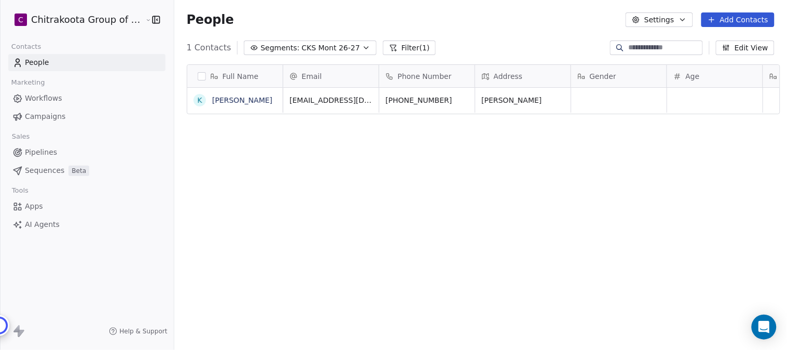
click at [362, 47] on icon "button" at bounding box center [366, 48] width 8 height 8
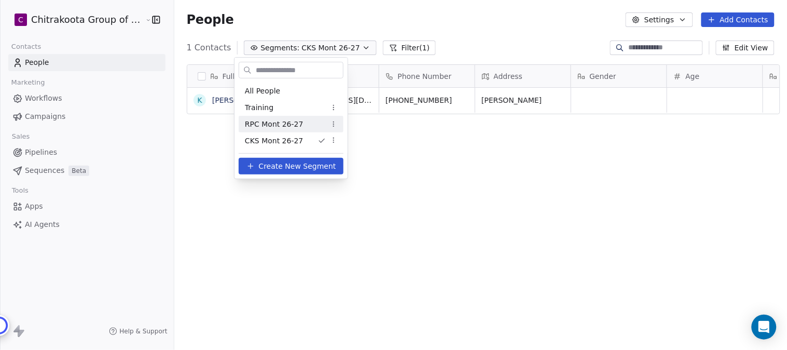
click at [288, 121] on span "RPC Mont 26-27" at bounding box center [274, 124] width 59 height 11
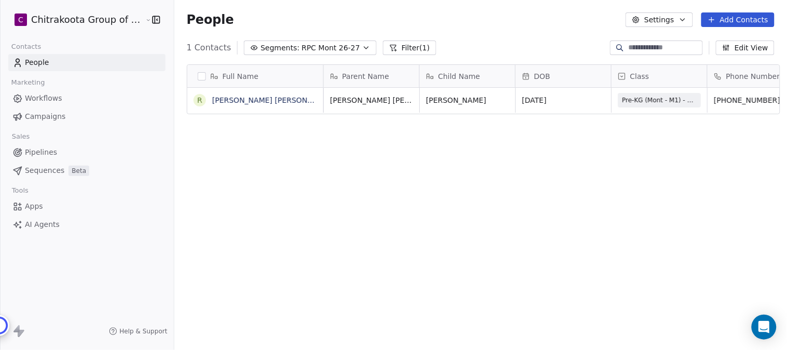
click at [344, 50] on button "Segments: RPC Mont 26-27" at bounding box center [310, 47] width 133 height 15
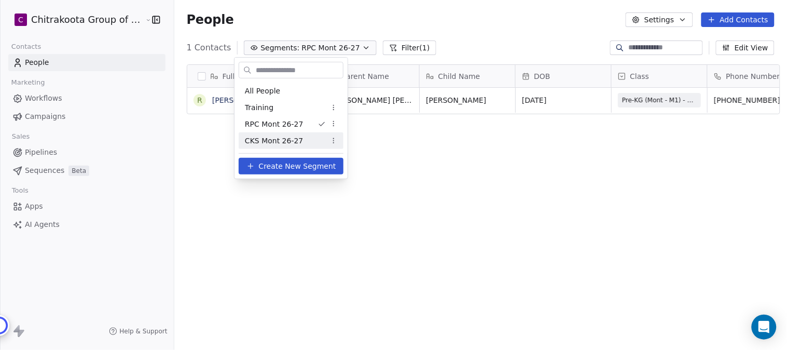
click at [280, 142] on span "CKS Mont 26-27" at bounding box center [274, 140] width 58 height 11
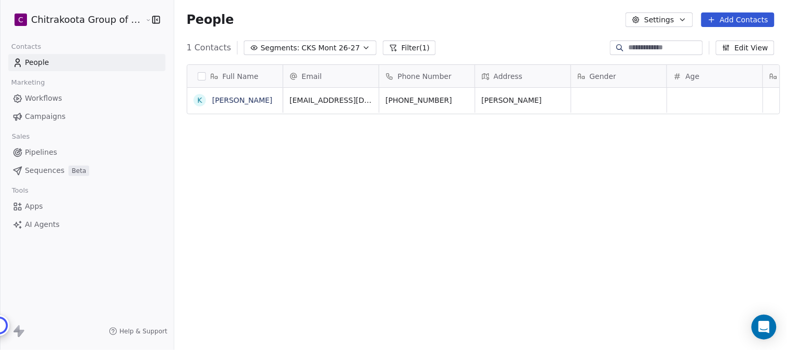
click at [746, 49] on button "Edit View" at bounding box center [745, 47] width 59 height 15
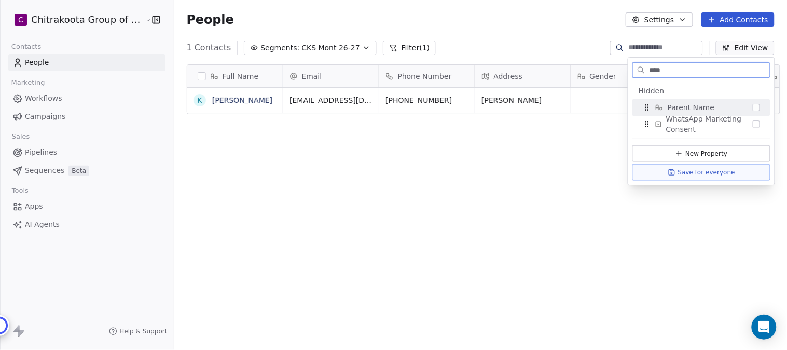
click at [756, 107] on button "Suggestions" at bounding box center [756, 107] width 7 height 7
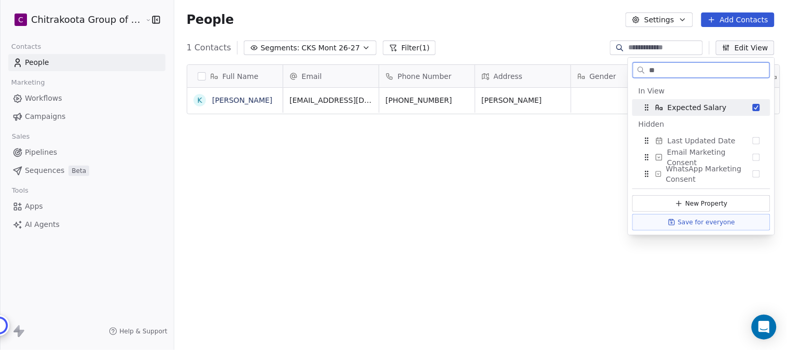
type input "*"
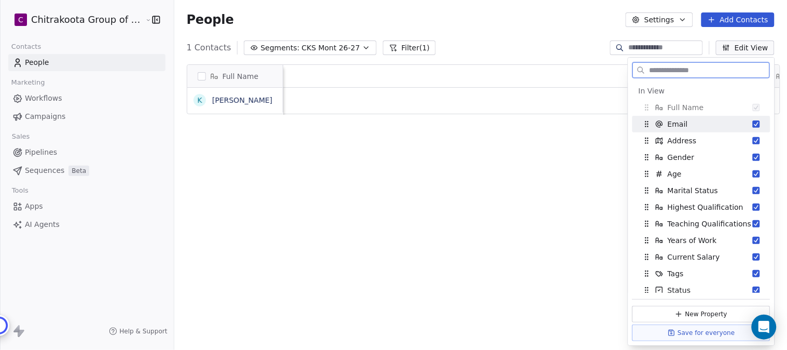
scroll to position [0, 920]
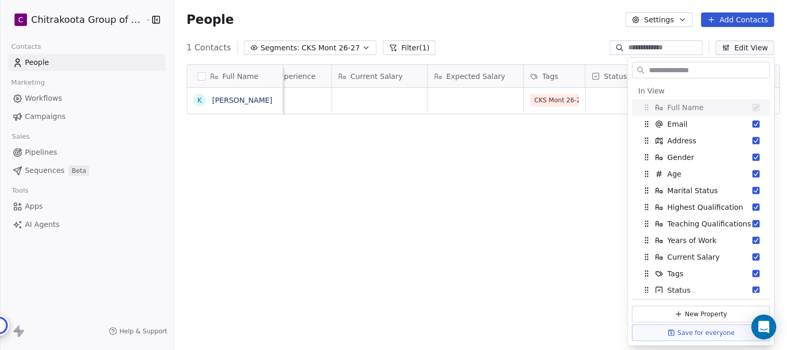
click at [522, 189] on div "Full Name [PERSON_NAME] N Highest Qualification Teaching Qualifications Years o…" at bounding box center [480, 210] width 613 height 308
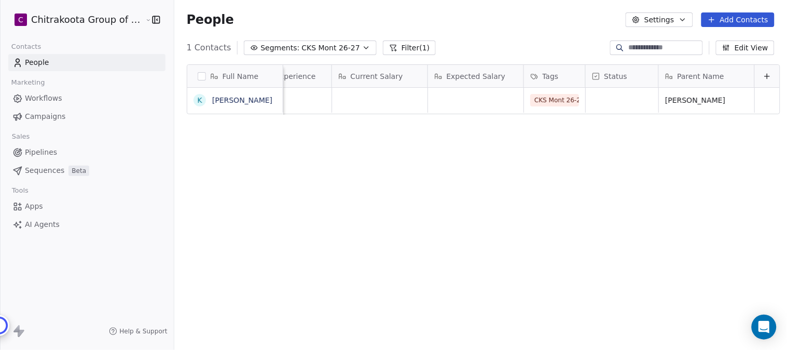
click at [755, 48] on button "Edit View" at bounding box center [745, 47] width 59 height 15
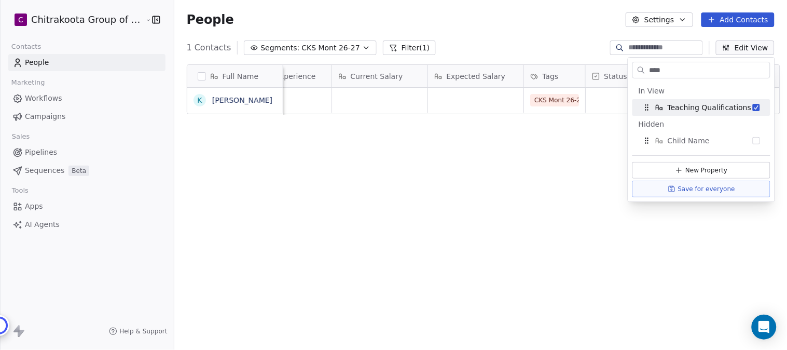
scroll to position [0, 0]
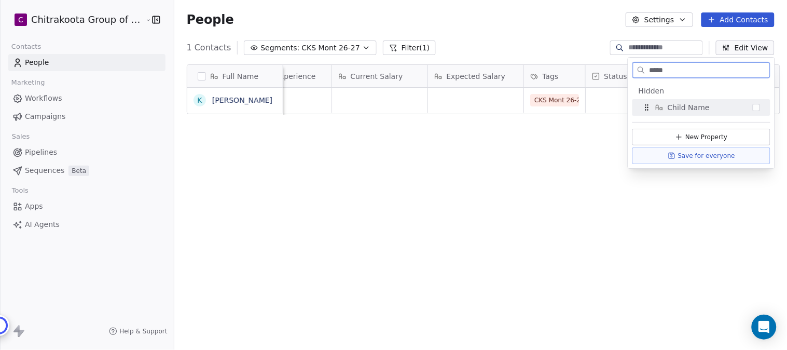
click at [755, 110] on button "Suggestions" at bounding box center [756, 107] width 7 height 7
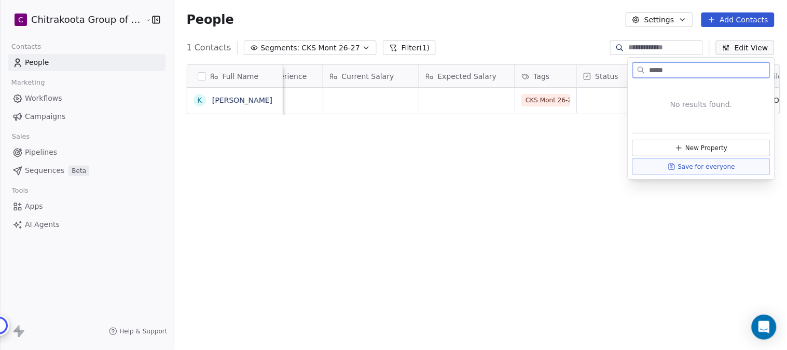
drag, startPoint x: 668, startPoint y: 68, endPoint x: 627, endPoint y: 68, distance: 41.5
click at [627, 68] on body "C Chitrakoota Group of Institutions Contacts People Marketing Workflows Campaig…" at bounding box center [393, 178] width 787 height 357
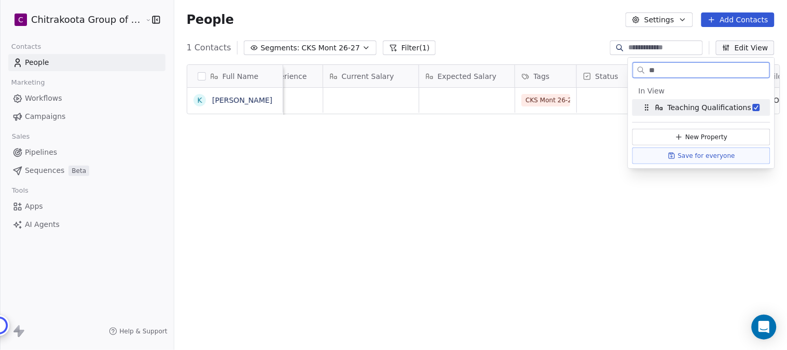
type input "*"
click at [755, 109] on button "Suggestions" at bounding box center [756, 107] width 7 height 7
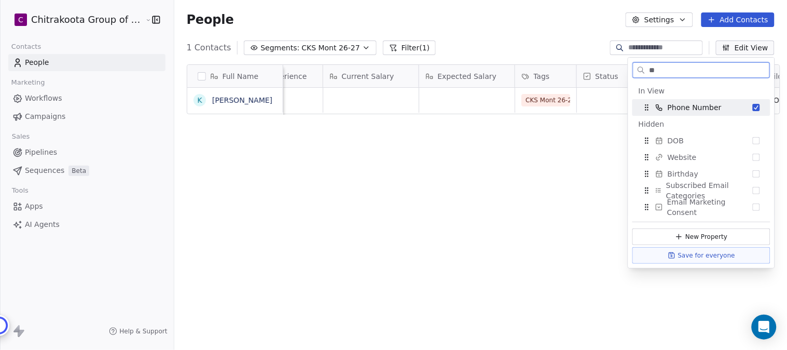
type input "*"
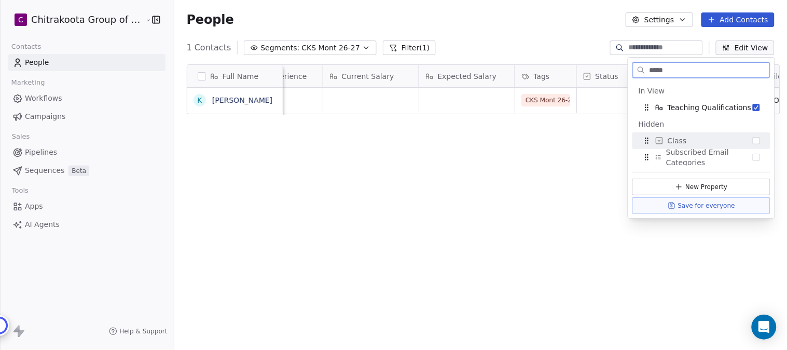
click at [759, 140] on button "Suggestions" at bounding box center [756, 140] width 7 height 7
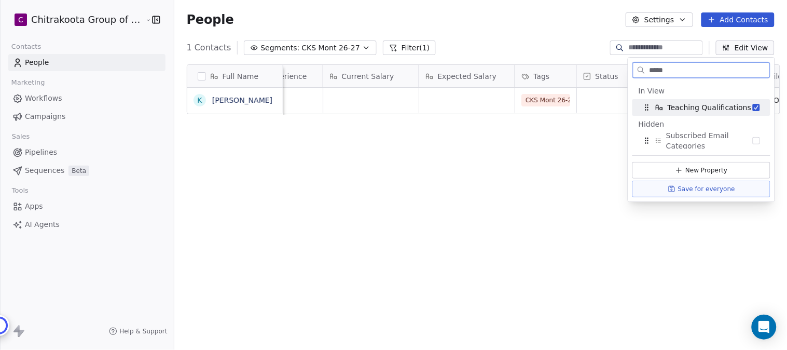
click at [755, 107] on button "Suggestions" at bounding box center [756, 107] width 7 height 7
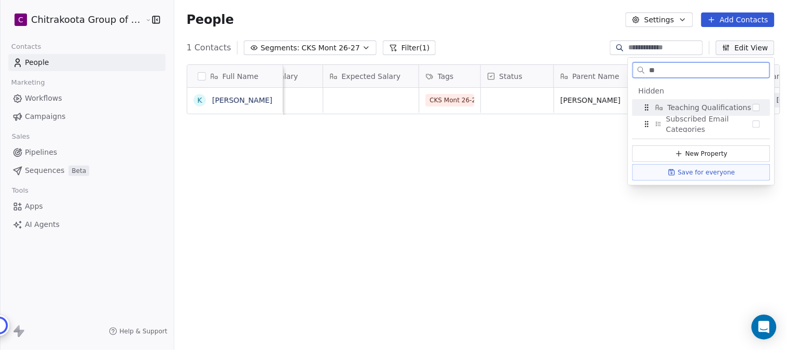
type input "*"
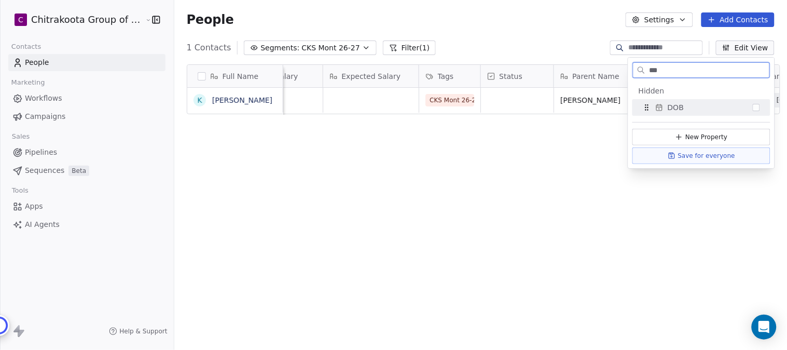
click at [755, 109] on button "Suggestions" at bounding box center [756, 107] width 7 height 7
type input "*"
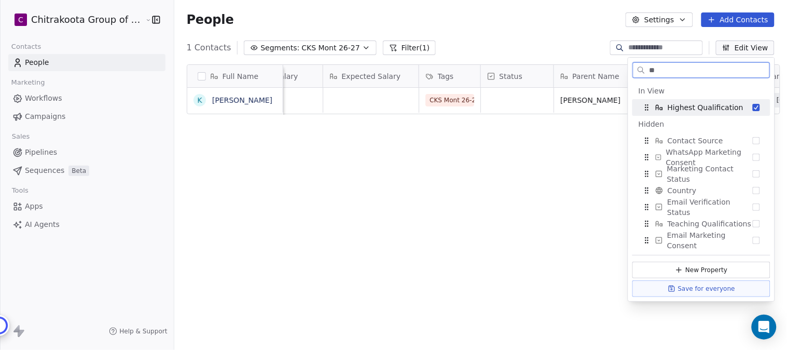
type input "*"
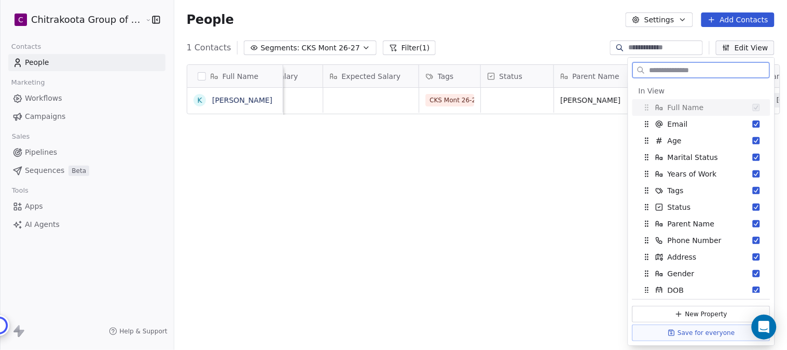
click at [666, 71] on input "text" at bounding box center [709, 70] width 122 height 15
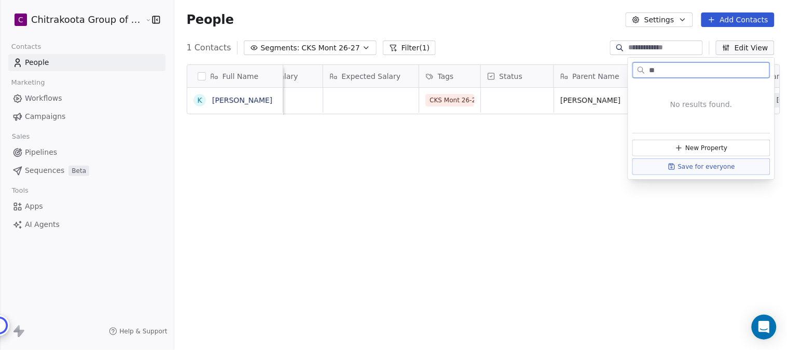
type input "*"
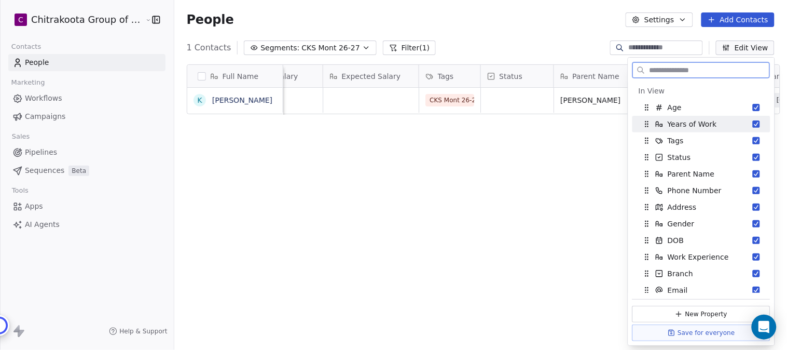
click at [753, 123] on button "Suggestions" at bounding box center [756, 123] width 7 height 7
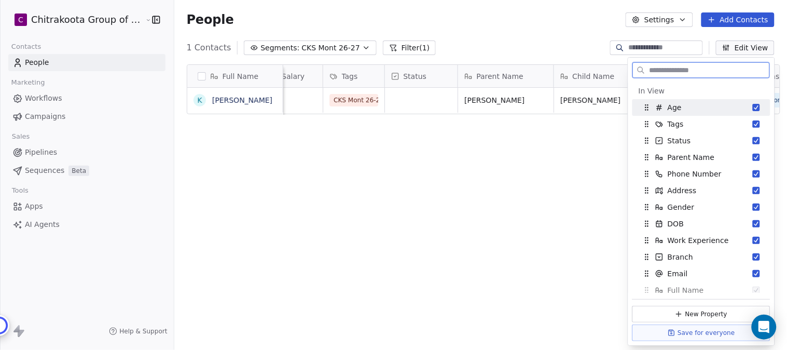
click at [753, 106] on button "Suggestions" at bounding box center [756, 107] width 7 height 7
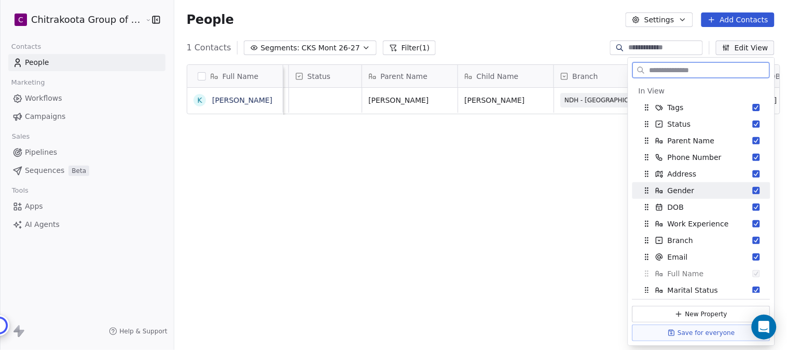
click at [753, 190] on button "Suggestions" at bounding box center [756, 190] width 7 height 7
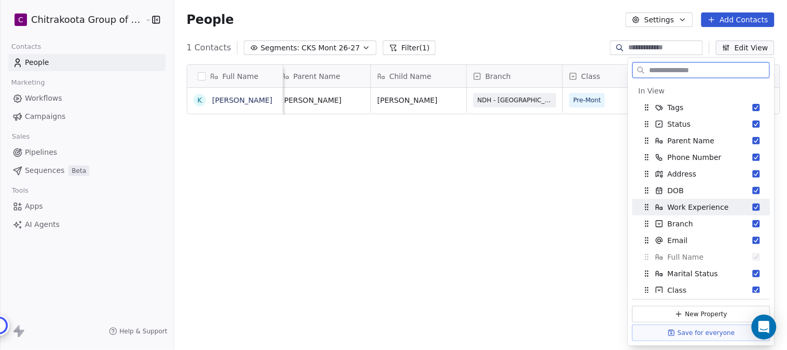
click at [753, 207] on button "Suggestions" at bounding box center [756, 206] width 7 height 7
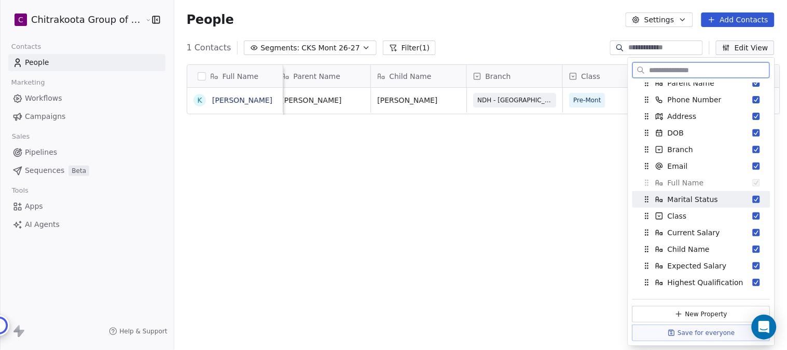
scroll to position [115, 0]
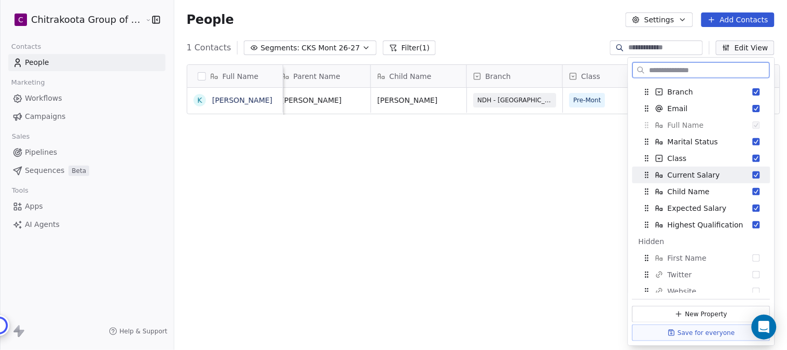
click at [753, 174] on button "Suggestions" at bounding box center [756, 174] width 7 height 7
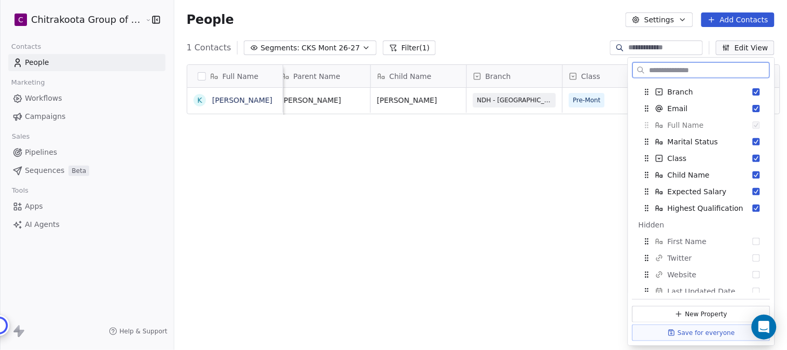
scroll to position [0, 728]
click at [753, 208] on button "Suggestions" at bounding box center [756, 207] width 7 height 7
click at [753, 189] on button "Suggestions" at bounding box center [756, 191] width 7 height 7
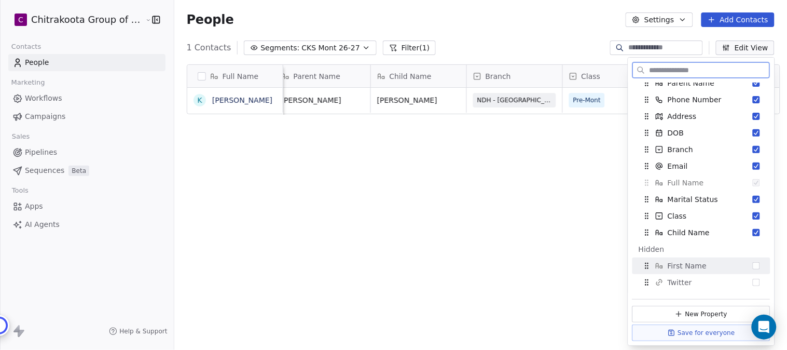
scroll to position [0, 0]
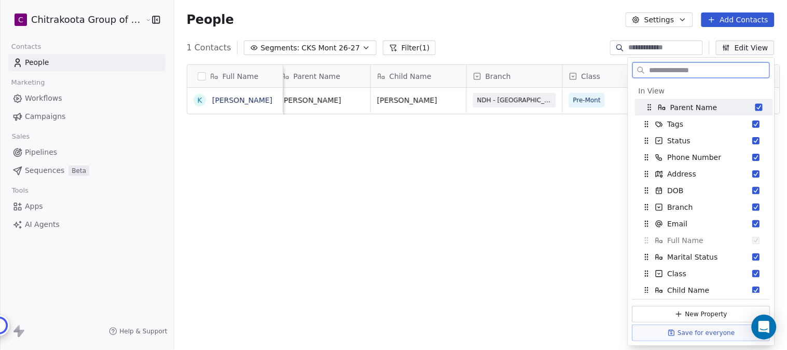
drag, startPoint x: 647, startPoint y: 142, endPoint x: 650, endPoint y: 109, distance: 33.4
click at [650, 109] on icon "Suggestions" at bounding box center [650, 107] width 8 height 8
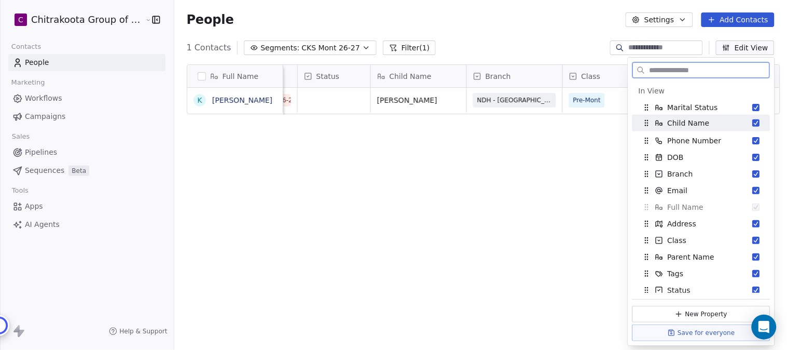
drag, startPoint x: 649, startPoint y: 292, endPoint x: 649, endPoint y: 125, distance: 167.1
click at [649, 125] on icon "Suggestions" at bounding box center [647, 123] width 8 height 8
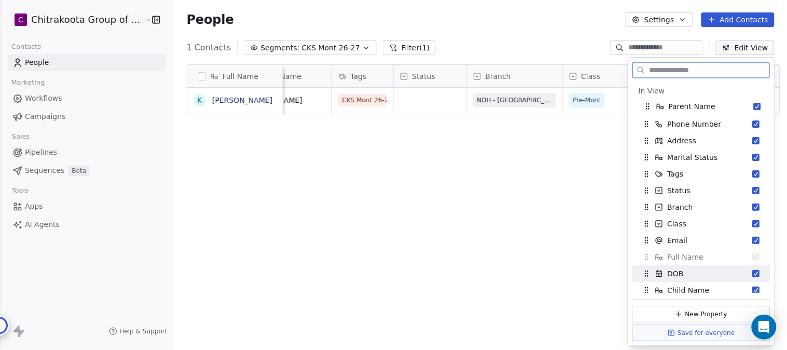
drag, startPoint x: 647, startPoint y: 175, endPoint x: 649, endPoint y: 107, distance: 67.5
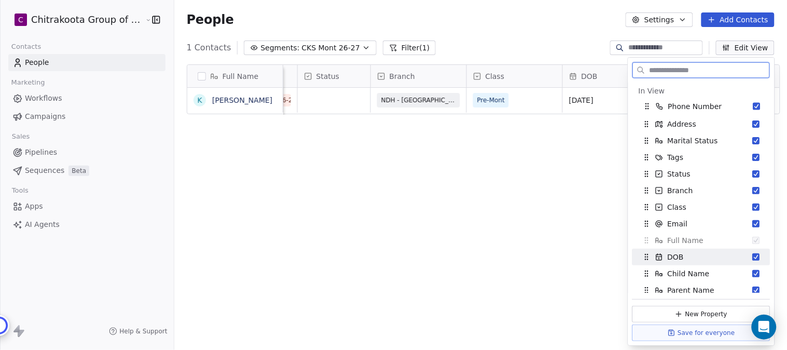
drag, startPoint x: 649, startPoint y: 125, endPoint x: 649, endPoint y: 107, distance: 18.2
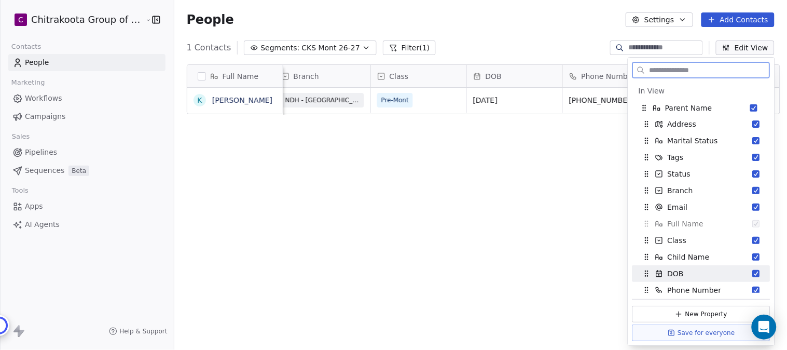
drag, startPoint x: 649, startPoint y: 292, endPoint x: 646, endPoint y: 110, distance: 182.1
click at [646, 110] on icon "Suggestions" at bounding box center [645, 110] width 1 height 1
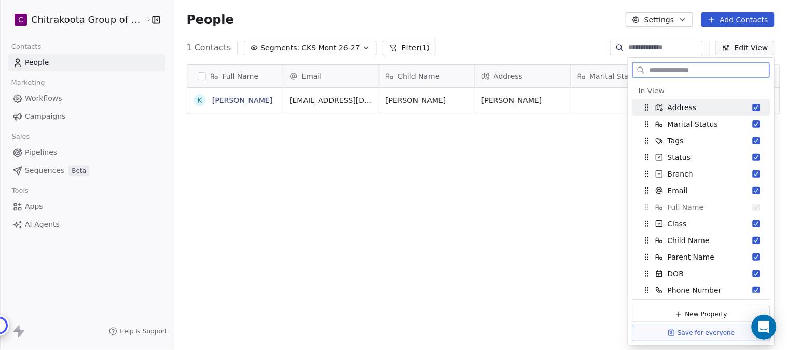
drag, startPoint x: 649, startPoint y: 209, endPoint x: 645, endPoint y: 103, distance: 105.9
click at [645, 103] on div "In View Address Marital Status Tags Status Branch Email Full Name Class Child N…" at bounding box center [701, 190] width 138 height 216
drag, startPoint x: 684, startPoint y: 206, endPoint x: 680, endPoint y: 101, distance: 105.4
click at [680, 101] on div "In View Address Marital Status Tags Status Branch Email Full Name Class Child N…" at bounding box center [701, 190] width 138 height 216
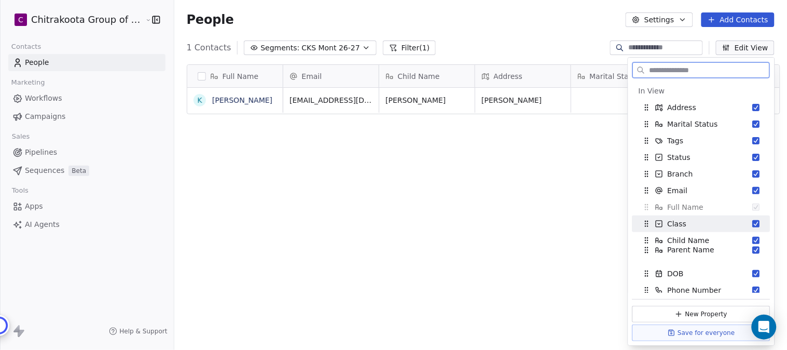
drag, startPoint x: 680, startPoint y: 257, endPoint x: 680, endPoint y: 218, distance: 38.4
click at [680, 218] on div "In View Address Marital Status Tags Status Branch Email Full Name Class Child N…" at bounding box center [701, 190] width 138 height 216
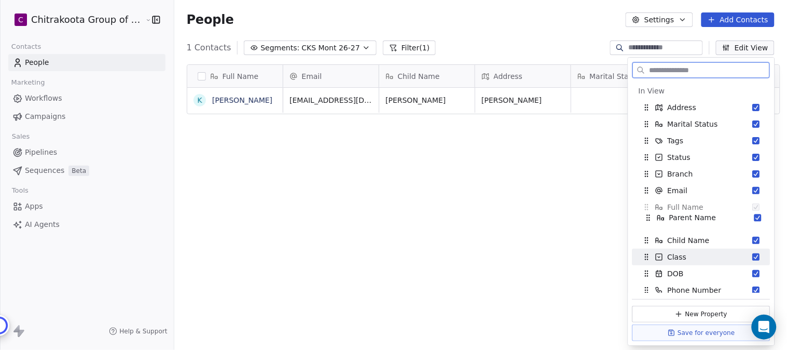
drag, startPoint x: 648, startPoint y: 258, endPoint x: 650, endPoint y: 219, distance: 39.0
click at [650, 219] on icon "Suggestions" at bounding box center [650, 219] width 1 height 1
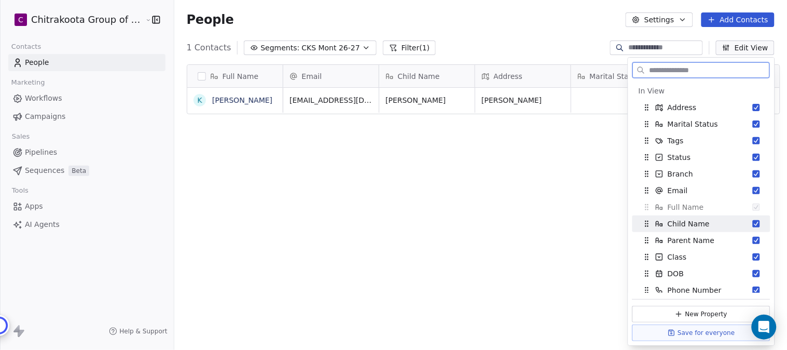
drag, startPoint x: 646, startPoint y: 225, endPoint x: 647, endPoint y: 238, distance: 12.5
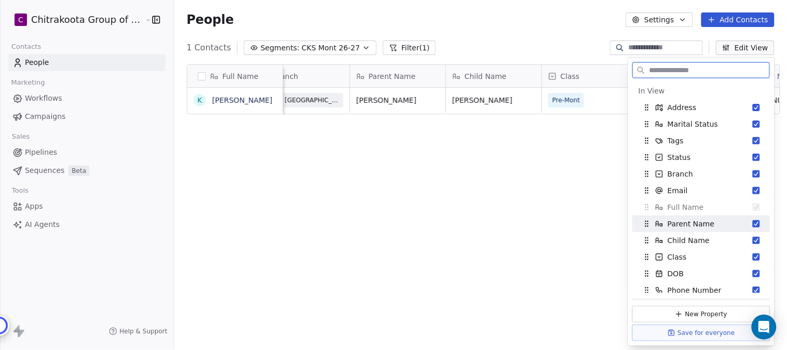
scroll to position [0, 410]
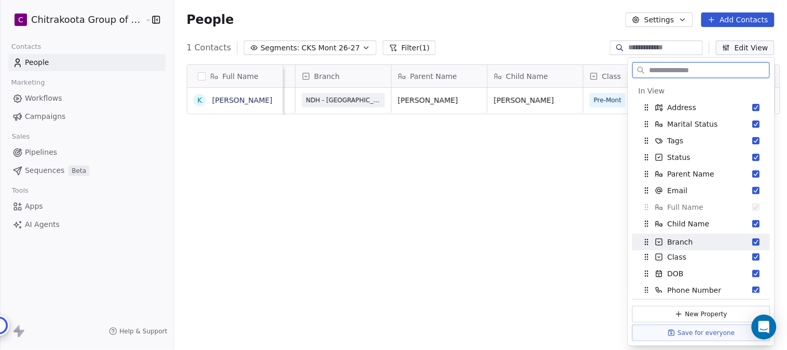
drag, startPoint x: 646, startPoint y: 175, endPoint x: 646, endPoint y: 244, distance: 68.5
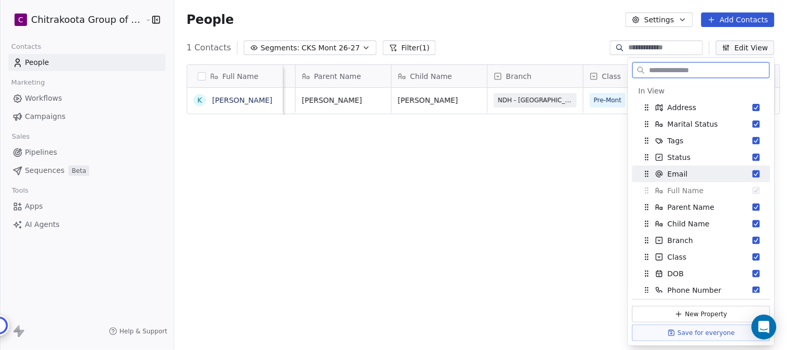
scroll to position [58, 0]
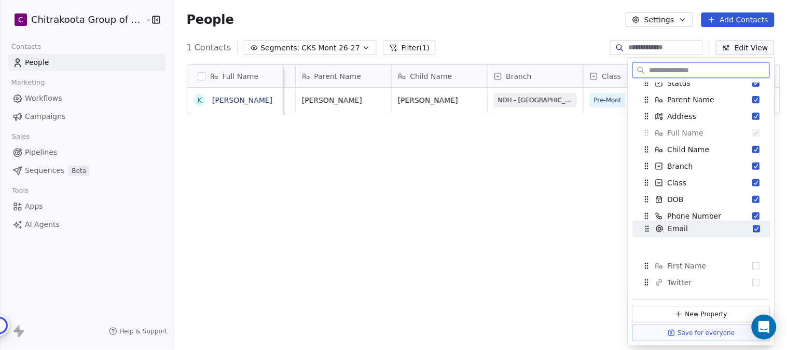
drag, startPoint x: 647, startPoint y: 116, endPoint x: 648, endPoint y: 229, distance: 112.6
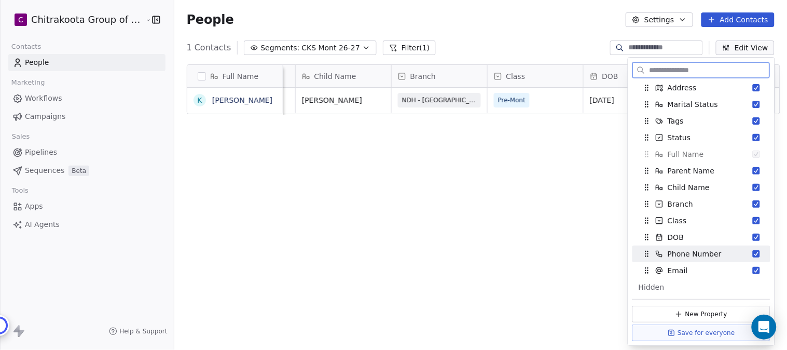
scroll to position [0, 0]
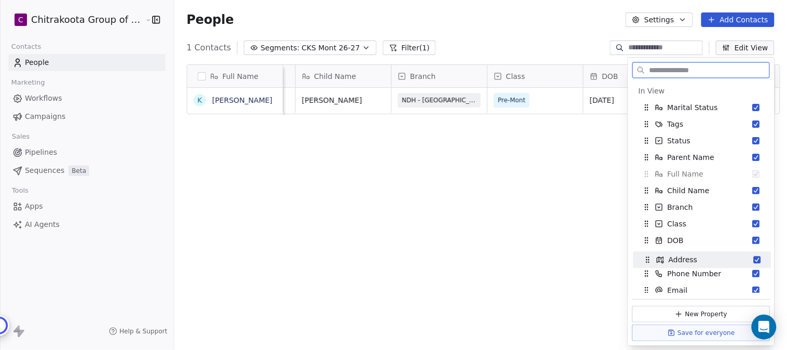
drag, startPoint x: 647, startPoint y: 111, endPoint x: 649, endPoint y: 263, distance: 152.0
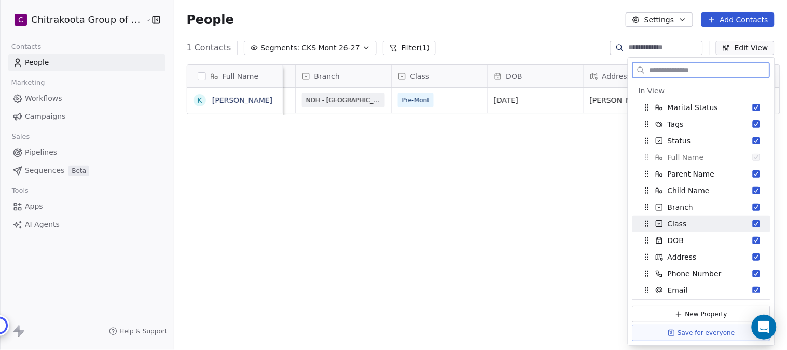
scroll to position [58, 0]
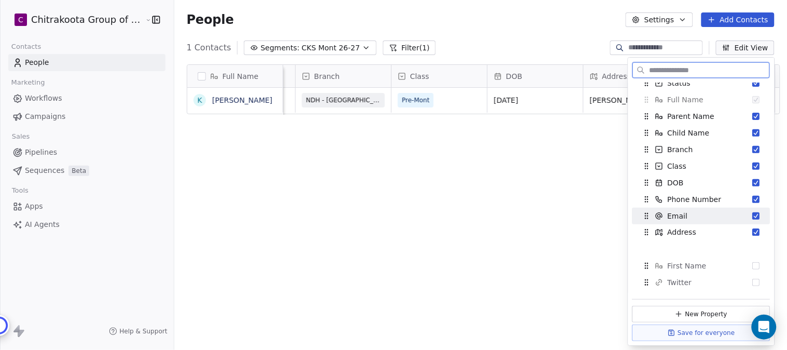
drag, startPoint x: 647, startPoint y: 199, endPoint x: 647, endPoint y: 232, distance: 32.7
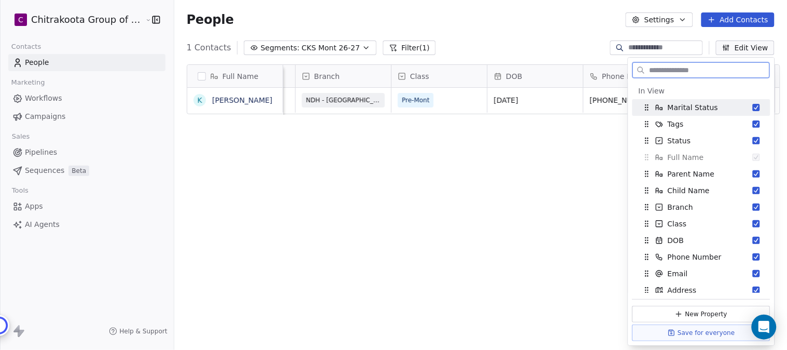
click at [753, 109] on button "Suggestions" at bounding box center [756, 107] width 7 height 7
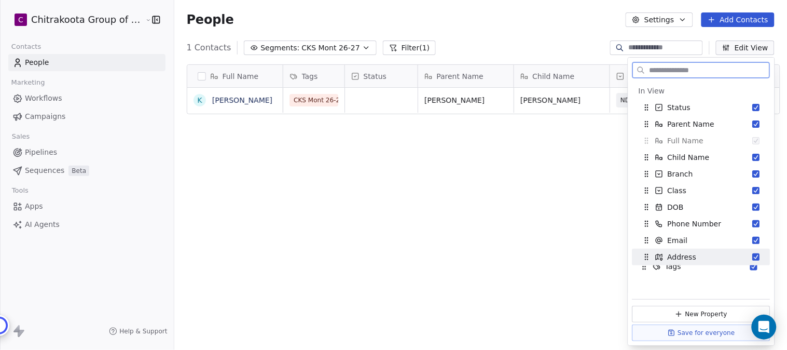
drag, startPoint x: 649, startPoint y: 108, endPoint x: 646, endPoint y: 267, distance: 159.3
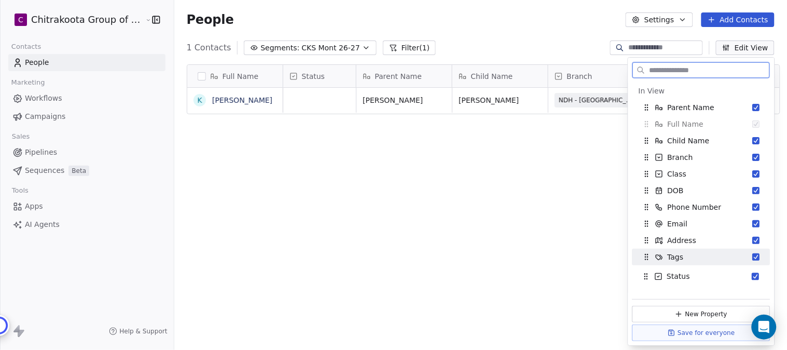
drag, startPoint x: 650, startPoint y: 106, endPoint x: 649, endPoint y: 276, distance: 169.1
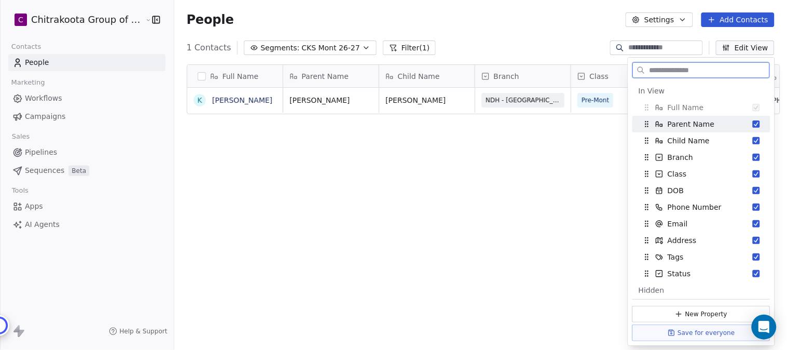
click at [753, 122] on button "Suggestions" at bounding box center [756, 123] width 7 height 7
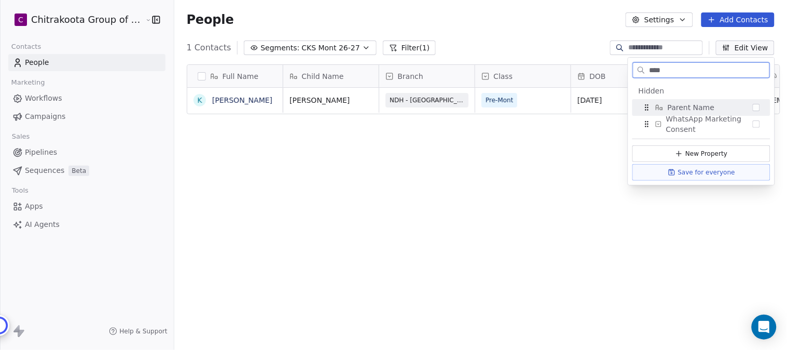
click at [759, 108] on button "Suggestions" at bounding box center [756, 107] width 7 height 7
type input "*"
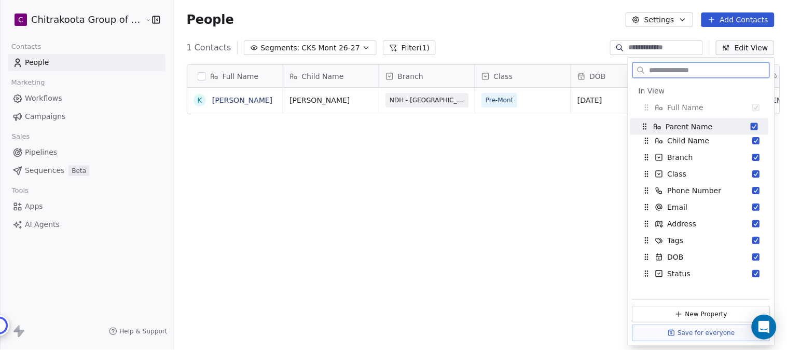
drag, startPoint x: 647, startPoint y: 275, endPoint x: 645, endPoint y: 128, distance: 147.4
click at [645, 128] on icon "Suggestions" at bounding box center [645, 126] width 8 height 8
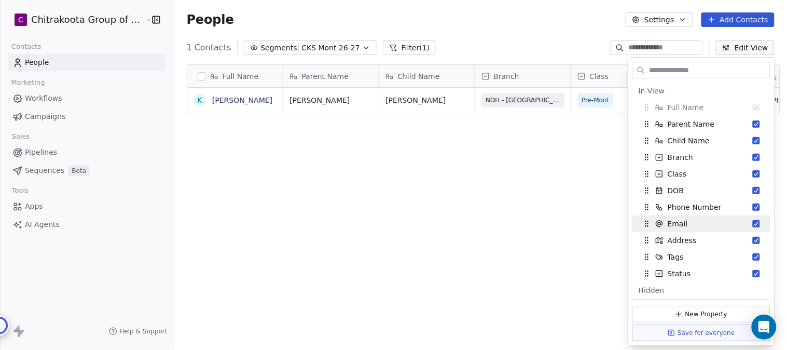
click at [573, 192] on div "Full Name [PERSON_NAME] N Parent Name Child Name Branch Class DOB Phone Number …" at bounding box center [480, 210] width 613 height 308
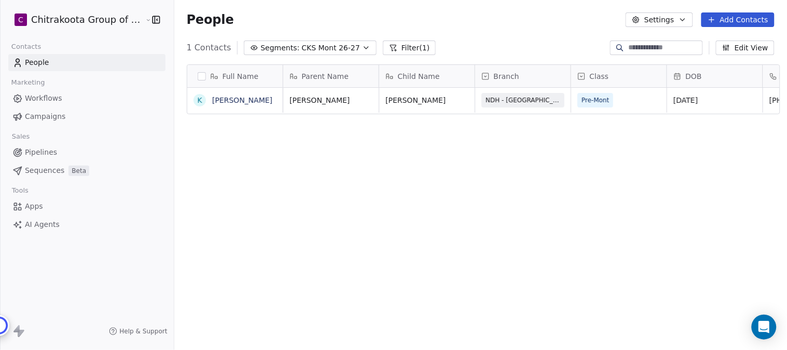
click at [362, 49] on icon "button" at bounding box center [366, 48] width 8 height 8
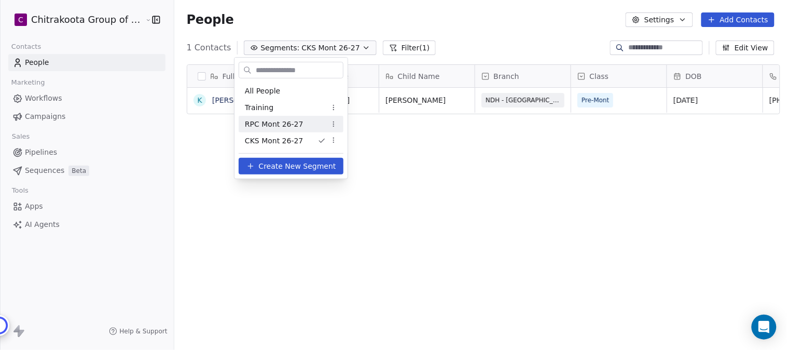
click at [278, 123] on span "RPC Mont 26-27" at bounding box center [274, 124] width 59 height 11
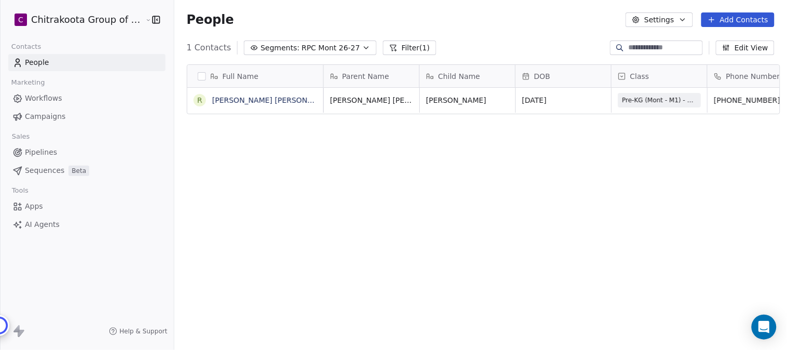
click at [342, 46] on span "RPC Mont 26-27" at bounding box center [330, 48] width 59 height 11
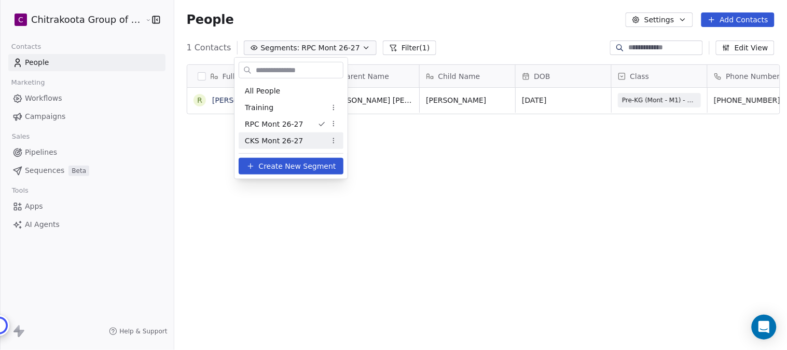
click at [279, 137] on span "CKS Mont 26-27" at bounding box center [274, 140] width 58 height 11
